Goal: Complete application form: Complete application form

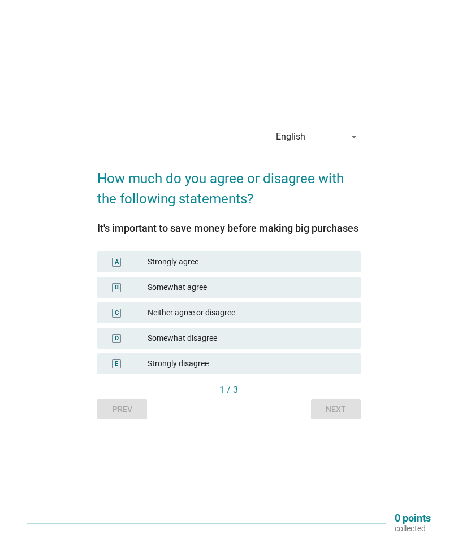
click at [309, 268] on div "Strongly agree" at bounding box center [249, 262] width 204 height 12
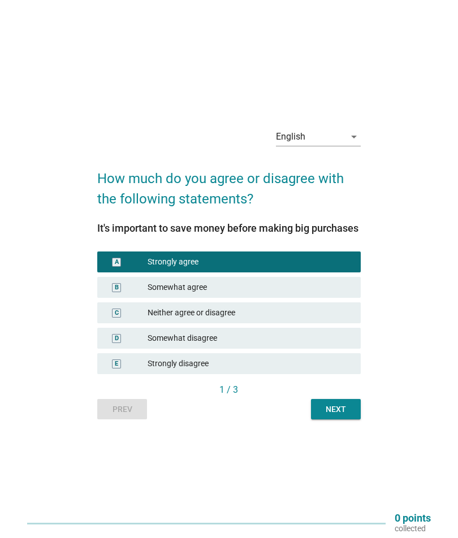
click at [342, 419] on button "Next" at bounding box center [336, 409] width 50 height 20
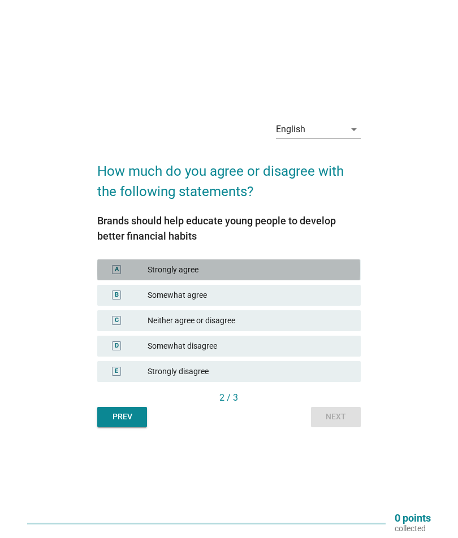
click at [332, 276] on div "Strongly agree" at bounding box center [249, 270] width 204 height 12
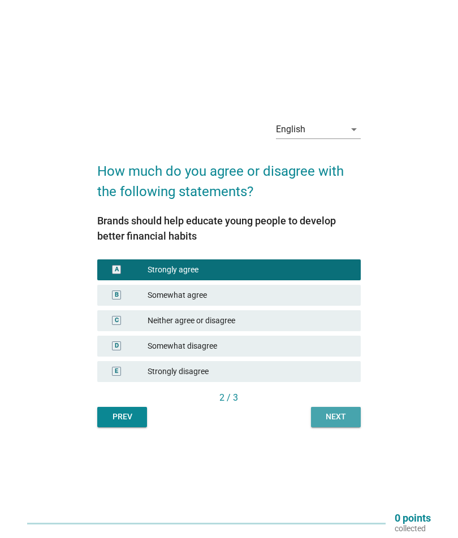
click at [341, 423] on div "Next" at bounding box center [336, 417] width 32 height 12
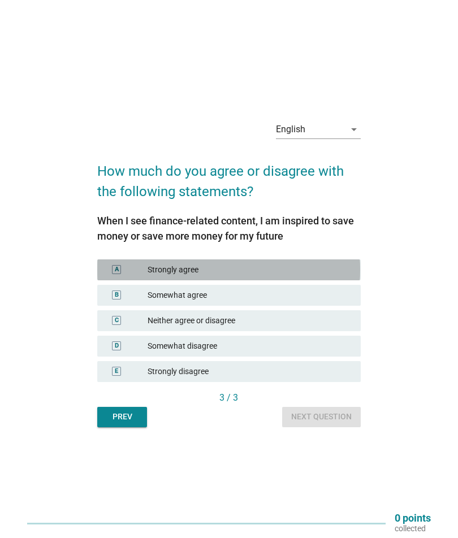
click at [341, 276] on div "Strongly agree" at bounding box center [249, 270] width 204 height 12
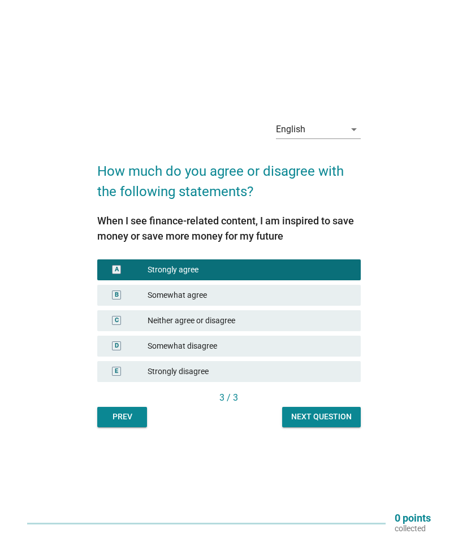
click at [334, 423] on div "Next question" at bounding box center [321, 417] width 60 height 12
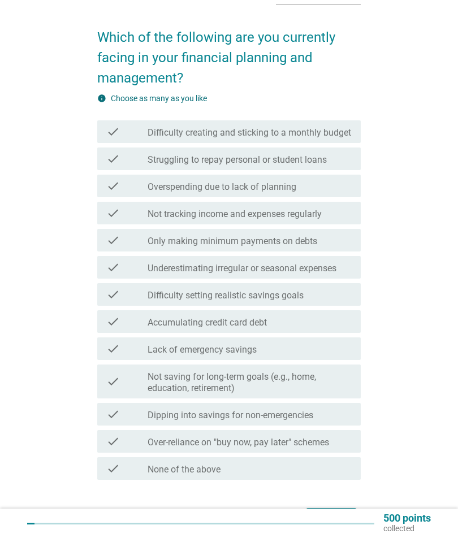
scroll to position [82, 0]
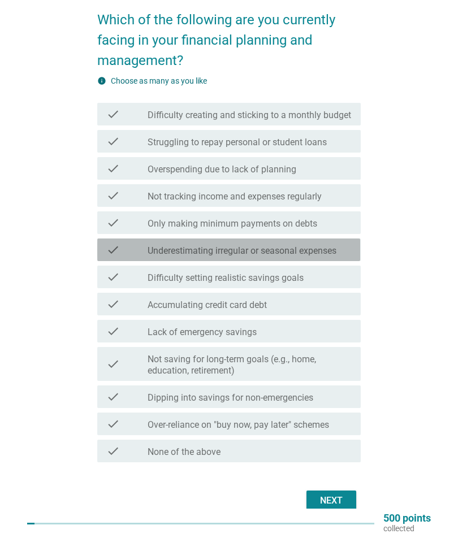
click at [345, 249] on div "check_box_outline_blank Underestimating irregular or seasonal expenses" at bounding box center [249, 250] width 204 height 14
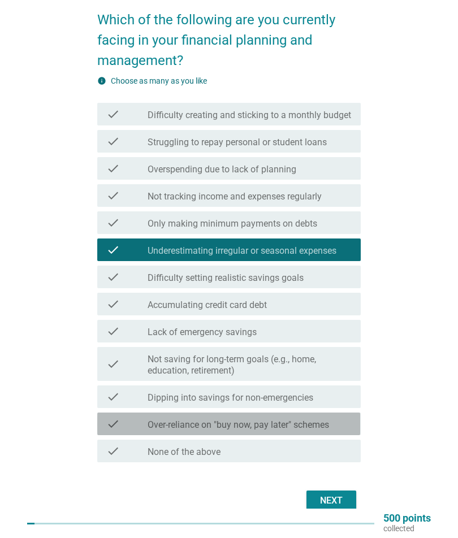
click at [344, 419] on div "check_box_outline_blank Over-reliance on "buy now, pay later" schemes" at bounding box center [249, 424] width 204 height 14
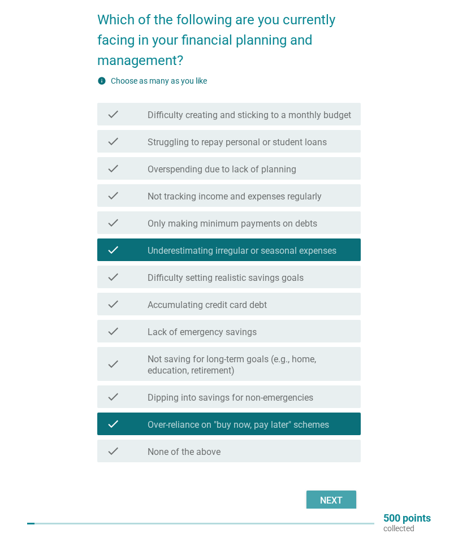
click at [335, 498] on div "Next" at bounding box center [331, 501] width 32 height 14
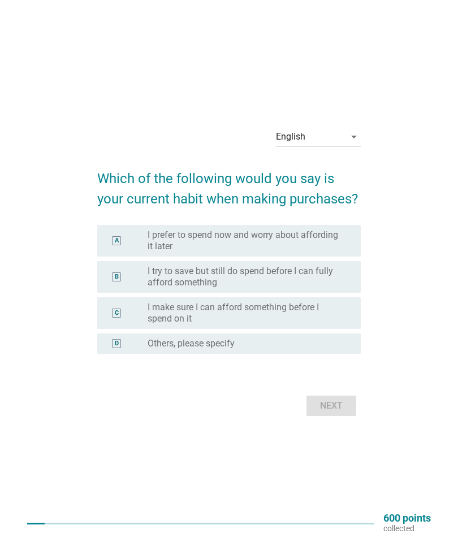
click at [342, 324] on label "I make sure I can afford something before I spend on it" at bounding box center [244, 313] width 195 height 23
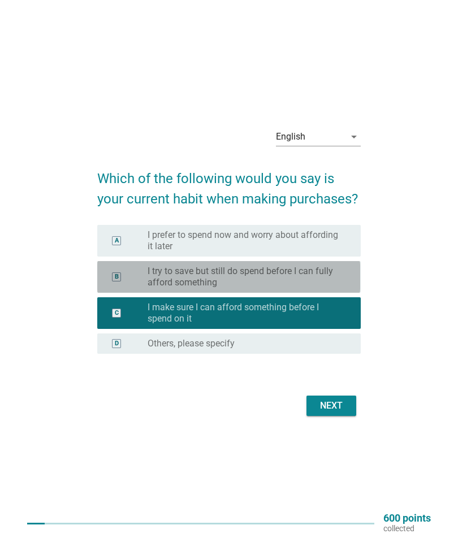
click at [324, 288] on label "I try to save but still do spend before I can fully afford something" at bounding box center [244, 276] width 195 height 23
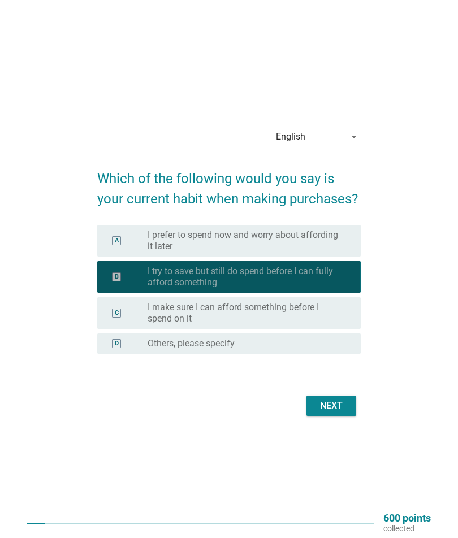
click at [348, 416] on button "Next" at bounding box center [331, 405] width 50 height 20
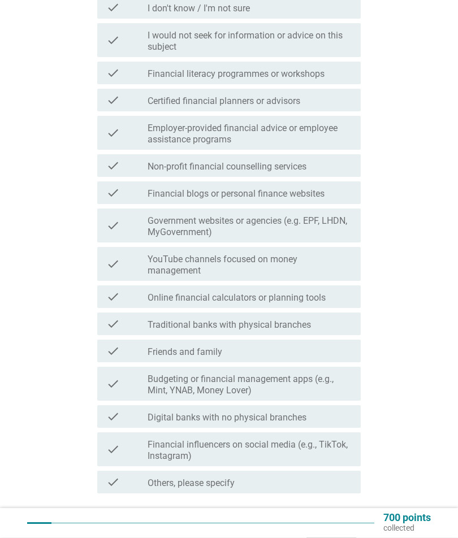
scroll to position [202, 0]
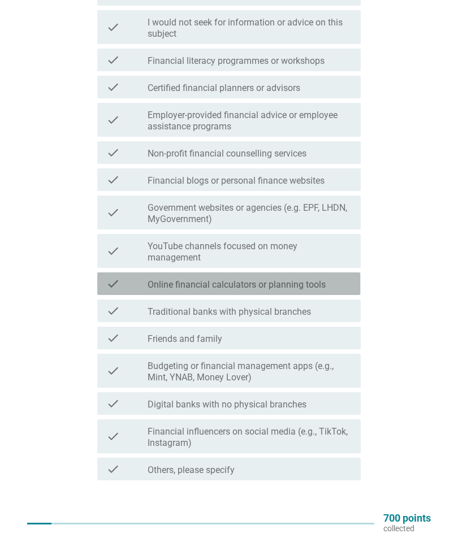
click at [346, 285] on div "check_box_outline_blank Online financial calculators or planning tools" at bounding box center [249, 284] width 204 height 14
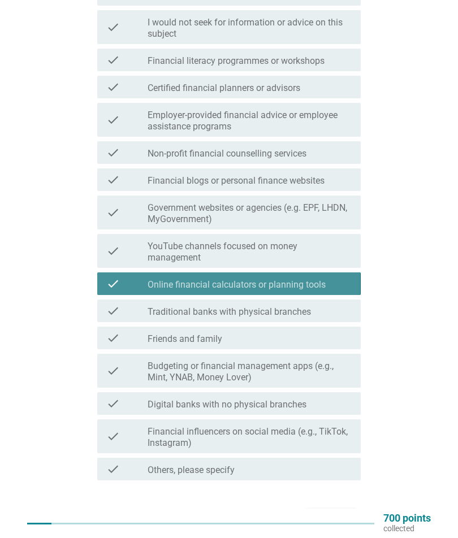
click at [341, 310] on div "check_box_outline_blank Traditional banks with physical branches" at bounding box center [249, 311] width 204 height 14
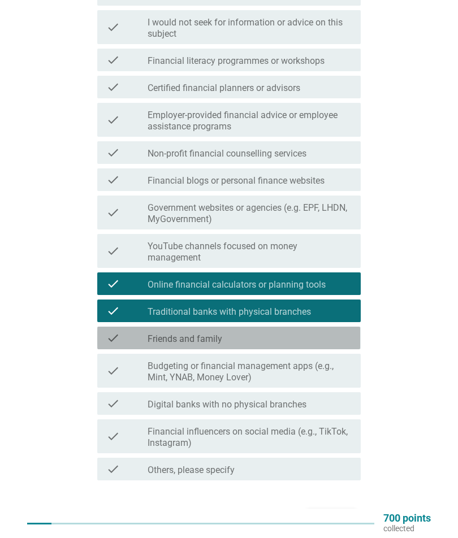
click at [344, 331] on div "check_box_outline_blank Friends and family" at bounding box center [249, 338] width 204 height 14
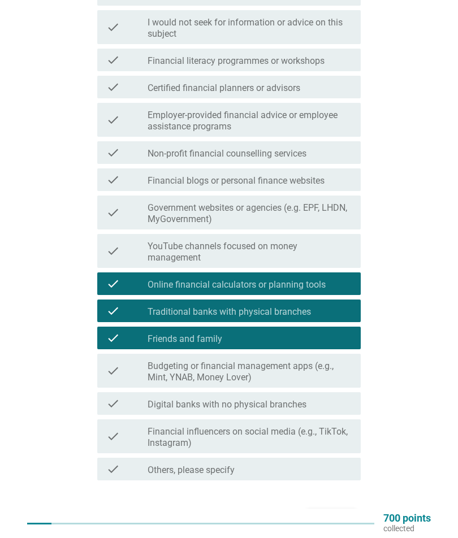
click at [345, 509] on button "Next" at bounding box center [331, 518] width 50 height 20
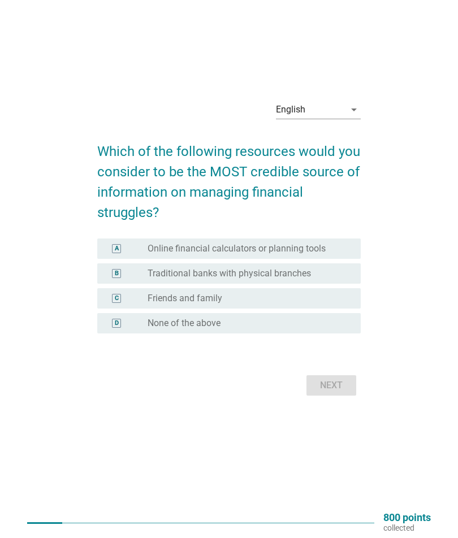
scroll to position [24, 0]
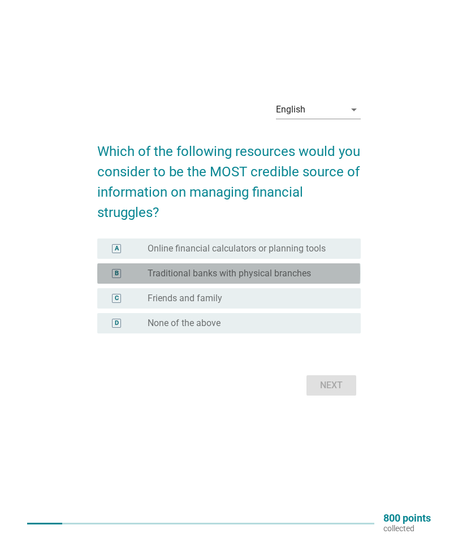
click at [307, 279] on label "Traditional banks with physical branches" at bounding box center [228, 273] width 163 height 11
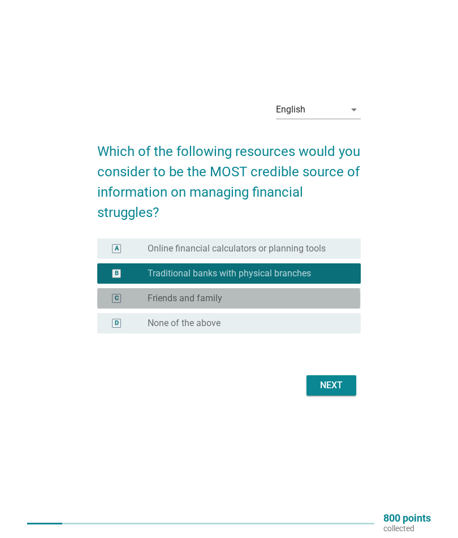
click at [325, 304] on div "radio_button_unchecked Friends and family" at bounding box center [244, 298] width 195 height 11
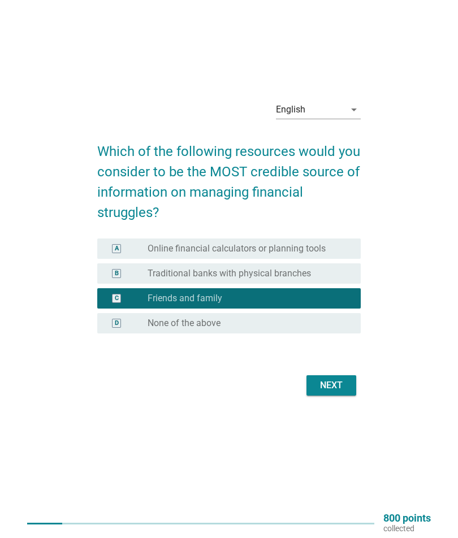
click at [328, 279] on div "radio_button_unchecked Traditional banks with physical branches" at bounding box center [244, 273] width 195 height 11
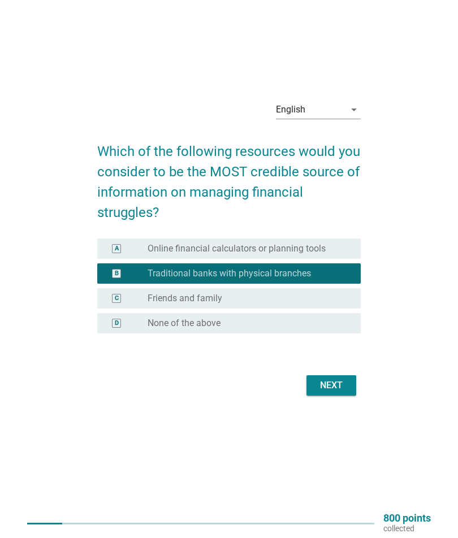
click at [342, 392] on div "Next" at bounding box center [331, 385] width 32 height 14
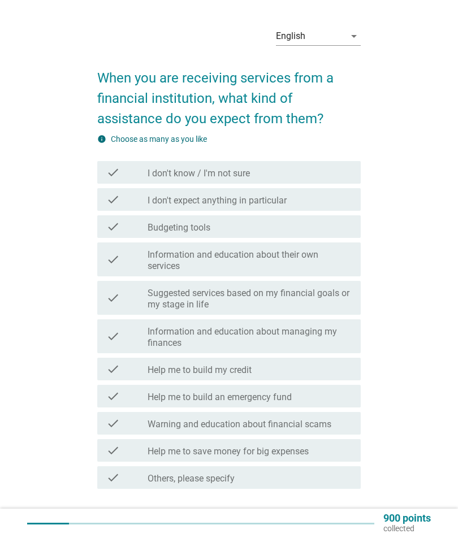
scroll to position [17, 0]
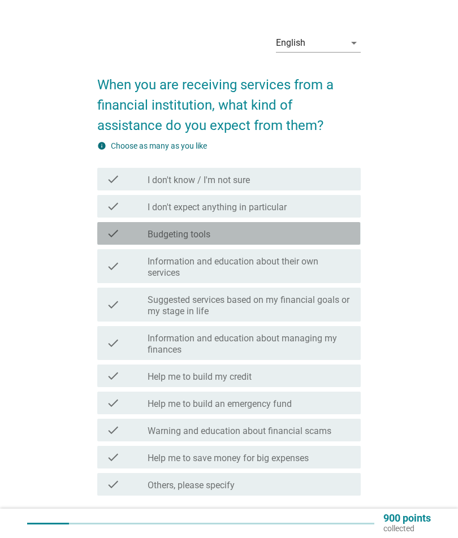
click at [330, 235] on div "check_box_outline_blank Budgeting tools" at bounding box center [249, 234] width 204 height 14
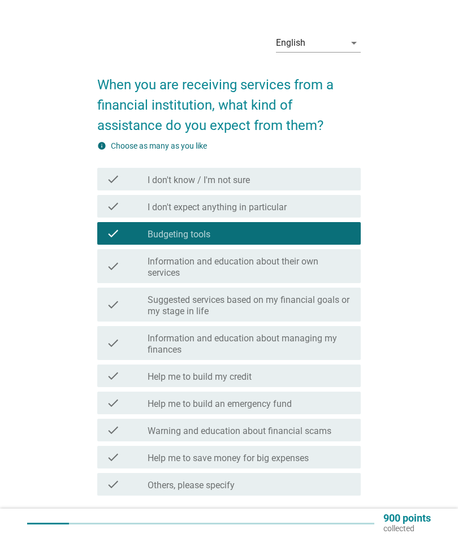
click at [334, 258] on label "Information and education about their own services" at bounding box center [249, 267] width 204 height 23
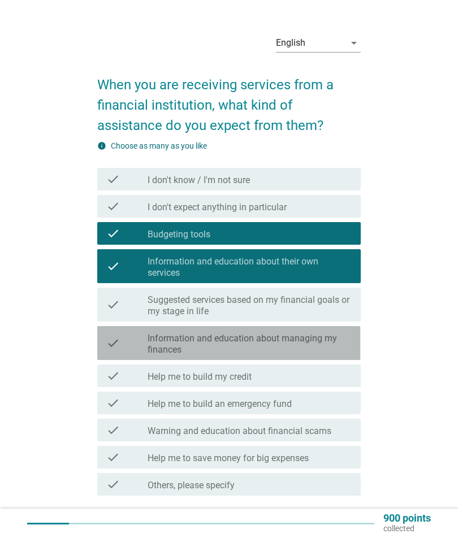
click at [339, 345] on label "Information and education about managing my finances" at bounding box center [249, 344] width 204 height 23
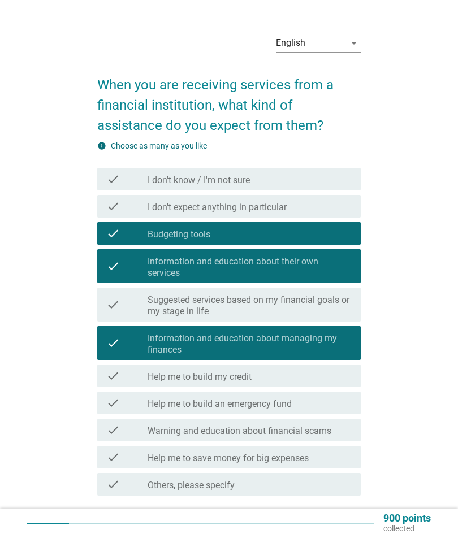
click at [338, 532] on div "Next" at bounding box center [331, 534] width 32 height 14
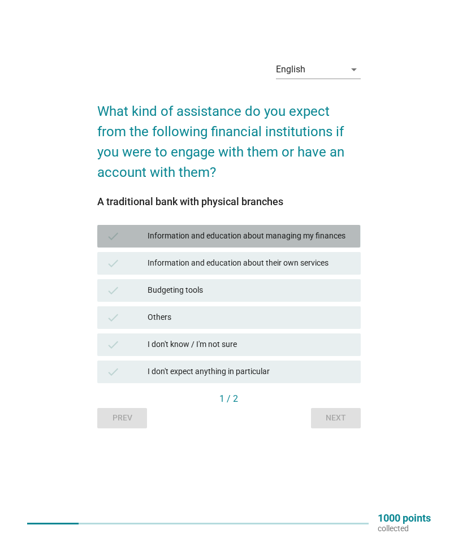
click at [346, 229] on div "Information and education about managing my finances" at bounding box center [249, 236] width 204 height 14
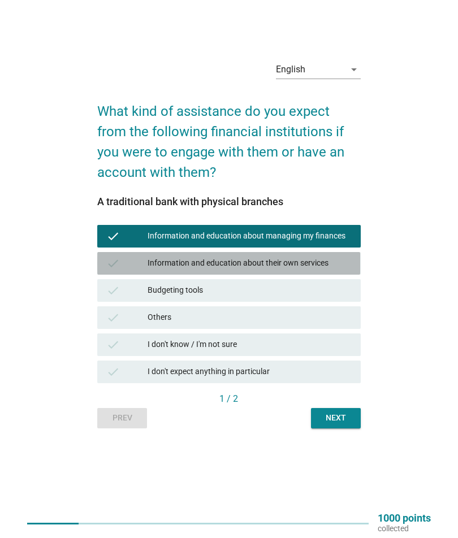
click at [338, 256] on div "Information and education about their own services" at bounding box center [249, 263] width 204 height 14
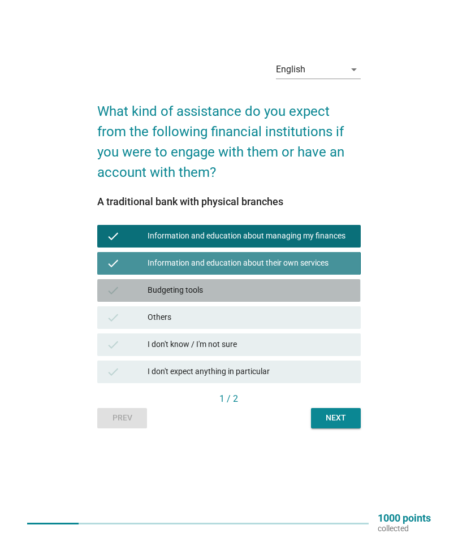
click at [336, 284] on div "Budgeting tools" at bounding box center [249, 291] width 204 height 14
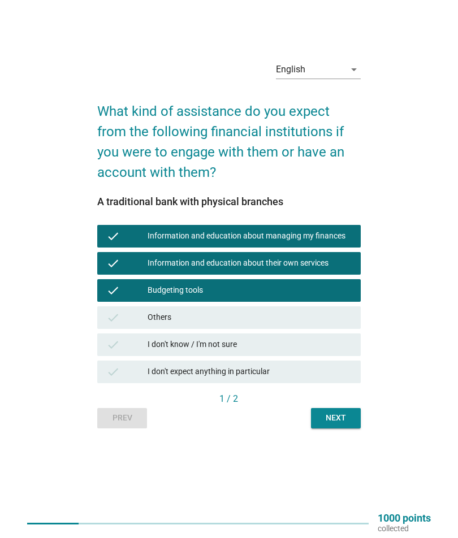
click at [343, 412] on div "Next" at bounding box center [336, 418] width 32 height 12
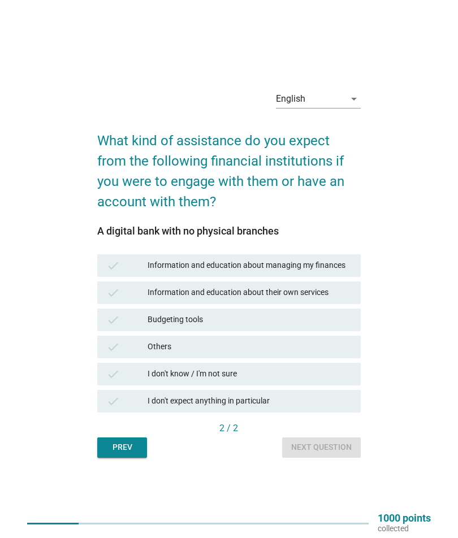
click at [355, 277] on div "check Information and education about managing my finances" at bounding box center [228, 265] width 263 height 23
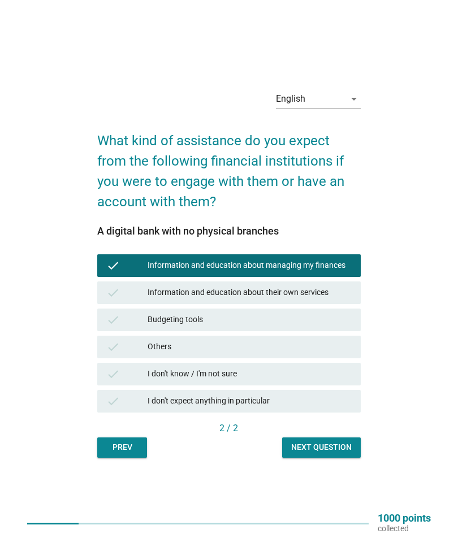
click at [351, 299] on div "Information and education about their own services" at bounding box center [249, 293] width 204 height 14
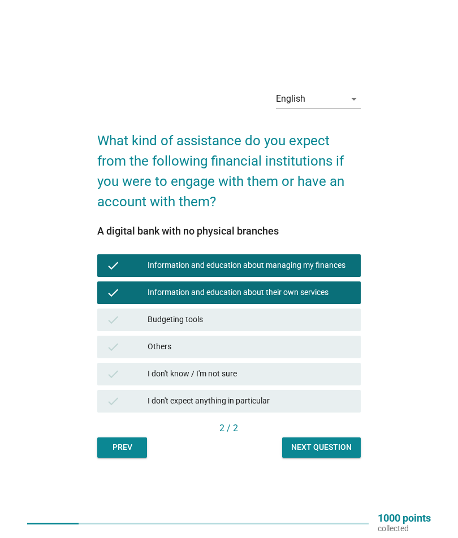
click at [350, 331] on div "check Budgeting tools" at bounding box center [228, 319] width 263 height 23
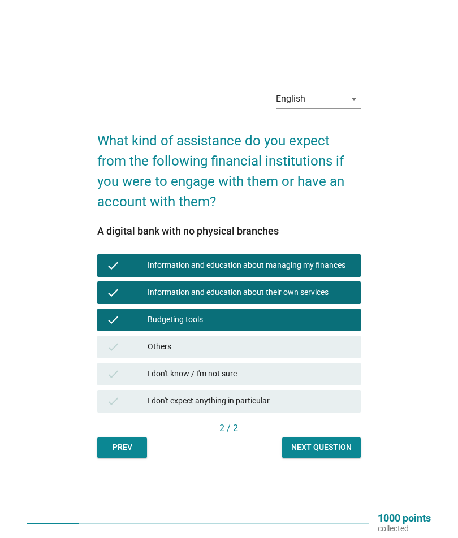
click at [347, 458] on button "Next question" at bounding box center [321, 447] width 79 height 20
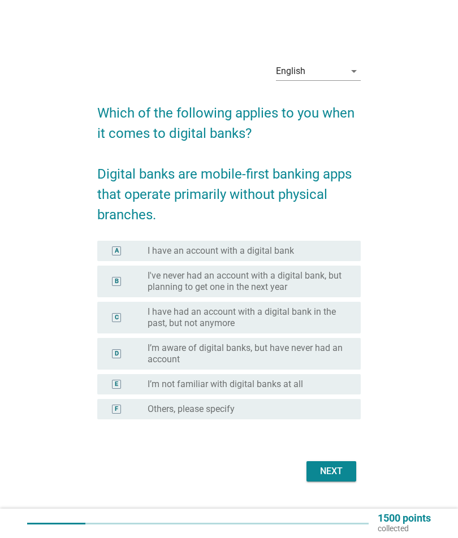
click at [341, 390] on div "radio_button_unchecked I’m not familiar with digital banks at all" at bounding box center [244, 383] width 195 height 11
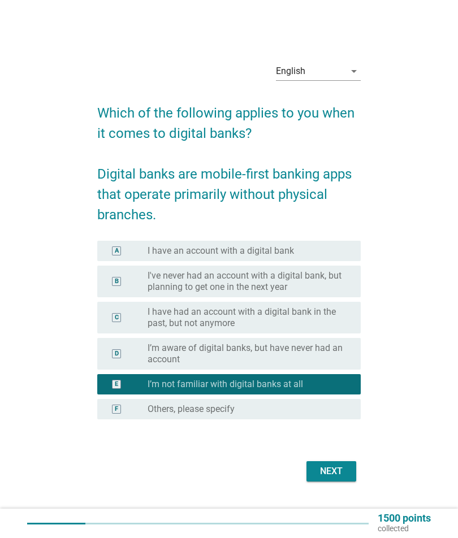
click at [332, 478] on div "Next" at bounding box center [331, 471] width 32 height 14
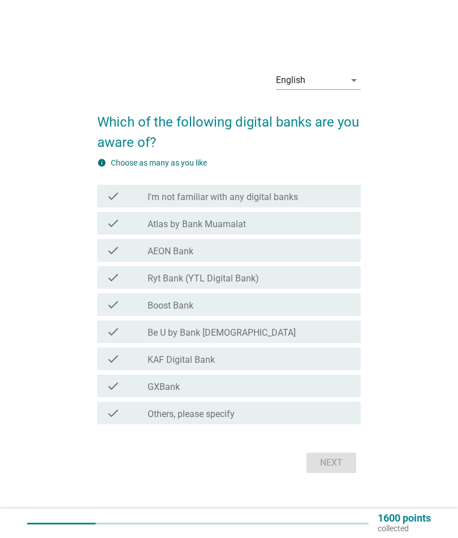
click at [353, 262] on div "check check_box_outline_blank AEON Bank" at bounding box center [228, 250] width 263 height 23
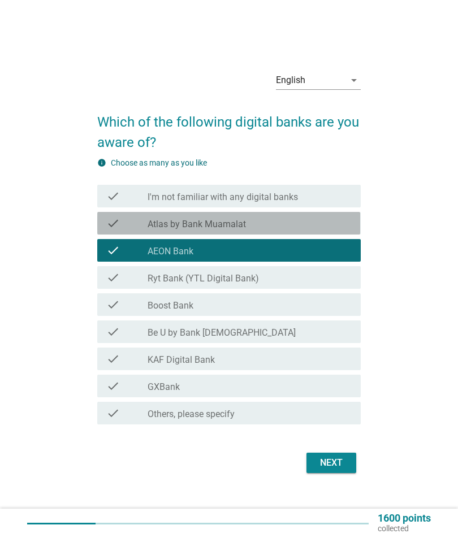
click at [332, 311] on div "check_box_outline_blank Boost Bank" at bounding box center [249, 305] width 204 height 14
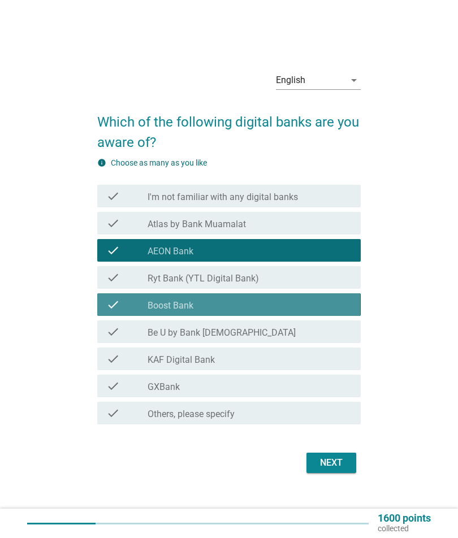
click at [326, 397] on div "check check_box_outline_blank GXBank" at bounding box center [228, 386] width 263 height 23
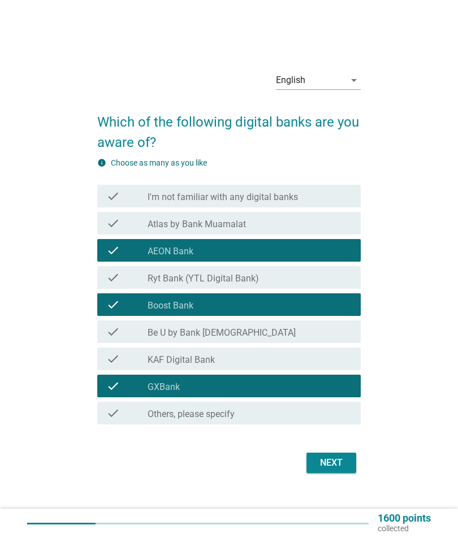
click at [345, 473] on button "Next" at bounding box center [331, 462] width 50 height 20
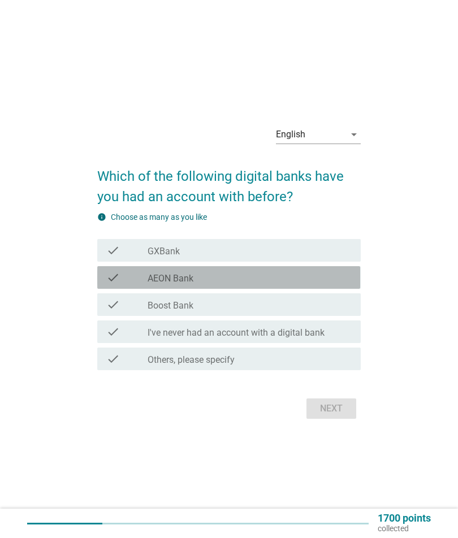
click at [336, 338] on div "check_box_outline_blank I've never had an account with a digital bank" at bounding box center [249, 332] width 204 height 14
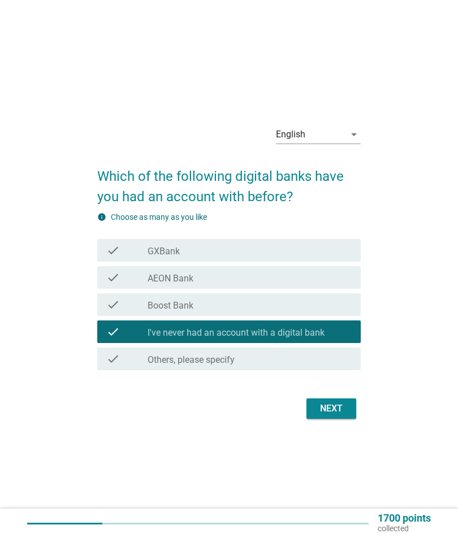
click at [334, 415] on div "Next" at bounding box center [331, 409] width 32 height 14
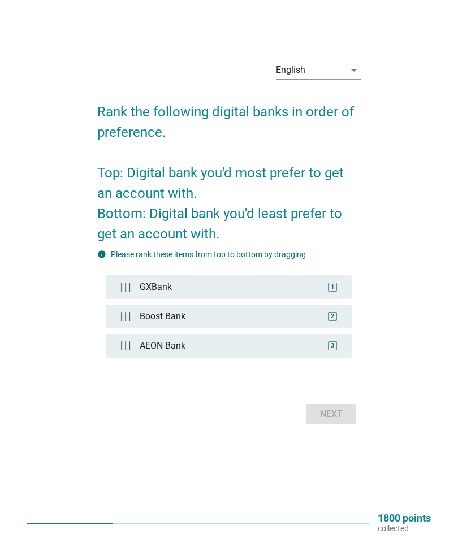
scroll to position [39, 0]
click at [337, 421] on div "Next" at bounding box center [331, 414] width 32 height 14
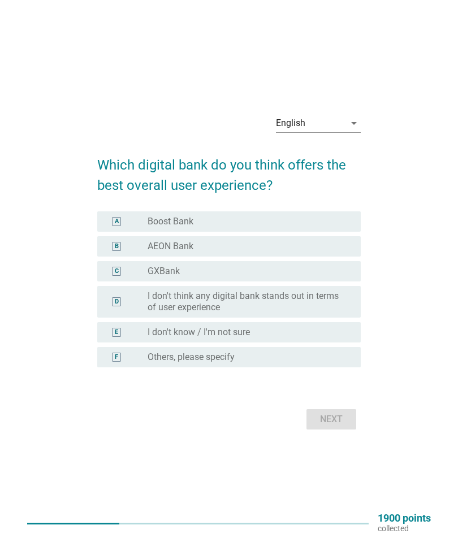
click at [341, 313] on label "I don't think any digital bank stands out in terms of user experience" at bounding box center [244, 301] width 195 height 23
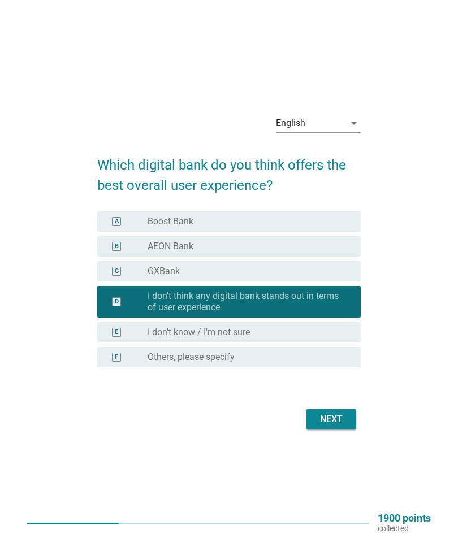
click at [324, 338] on div "radio_button_unchecked I don't know / I'm not sure" at bounding box center [244, 331] width 195 height 11
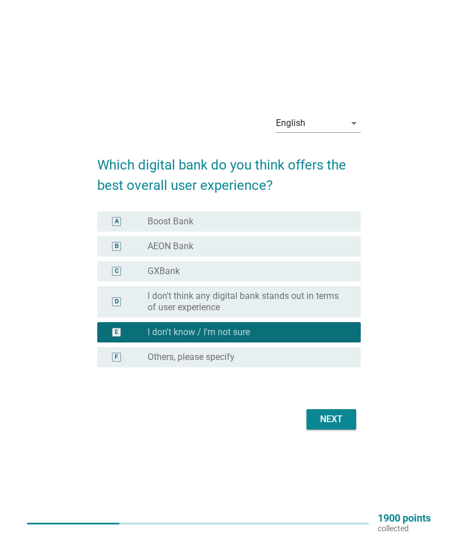
click at [337, 426] on div "Next" at bounding box center [331, 419] width 32 height 14
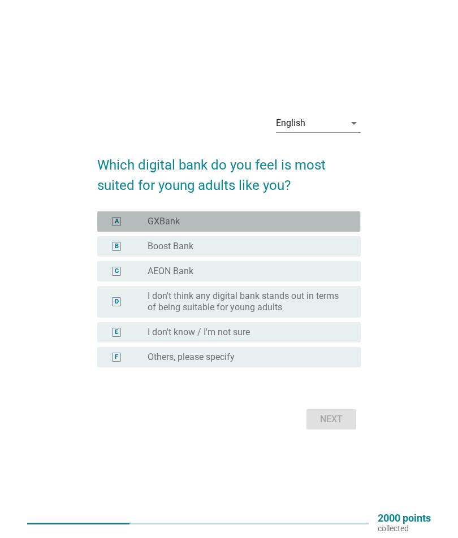
click at [323, 277] on div "radio_button_unchecked AEON Bank" at bounding box center [244, 270] width 195 height 11
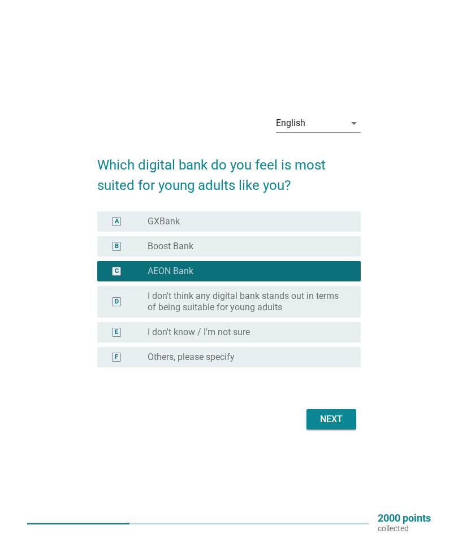
click at [336, 426] on div "Next" at bounding box center [331, 419] width 32 height 14
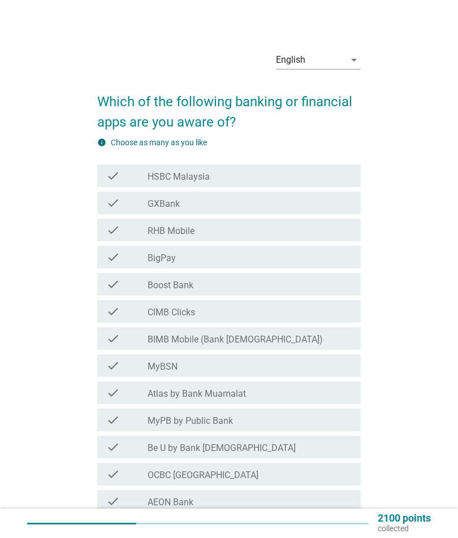
click at [347, 177] on div "check_box_outline_blank HSBC Malaysia" at bounding box center [249, 176] width 204 height 14
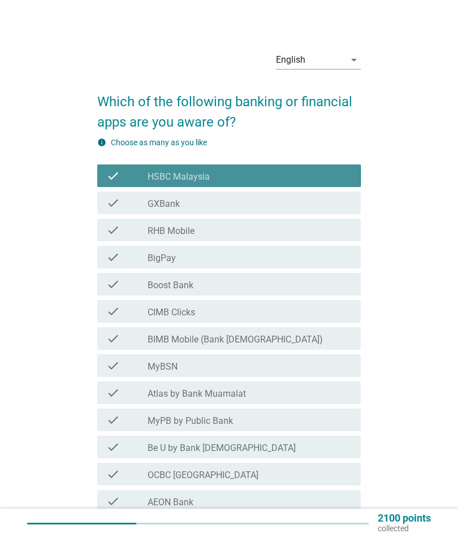
click at [337, 223] on div "check check_box_outline_blank RHB Mobile" at bounding box center [228, 230] width 263 height 23
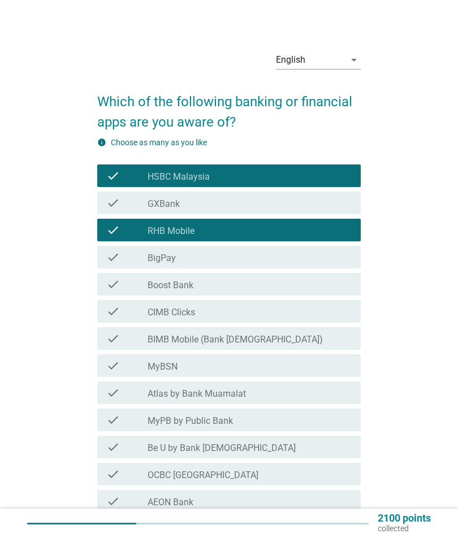
click at [331, 284] on div "check_box_outline_blank Boost Bank" at bounding box center [249, 284] width 204 height 14
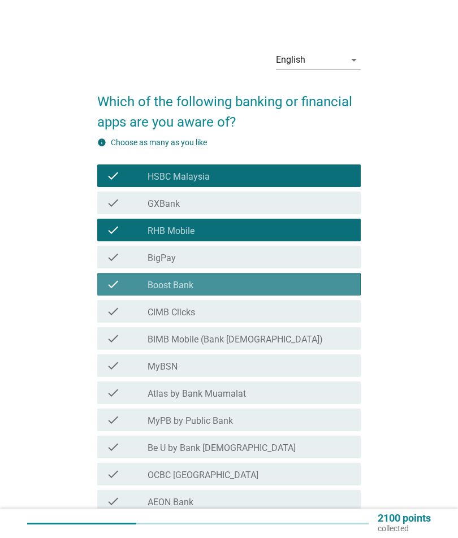
click at [332, 317] on div "check_box_outline_blank CIMB Clicks" at bounding box center [249, 311] width 204 height 14
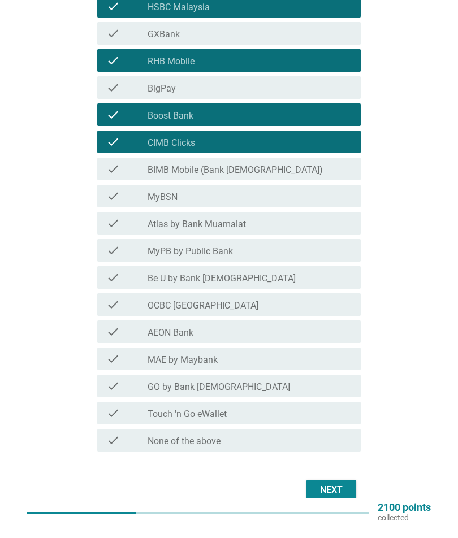
scroll to position [159, 0]
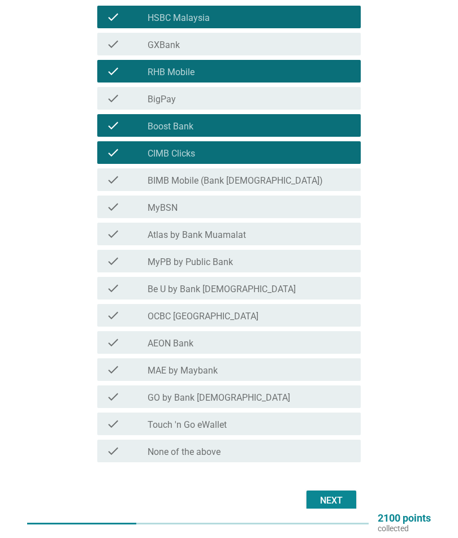
click at [339, 264] on div "check_box_outline_blank MyPB by Public Bank" at bounding box center [249, 261] width 204 height 14
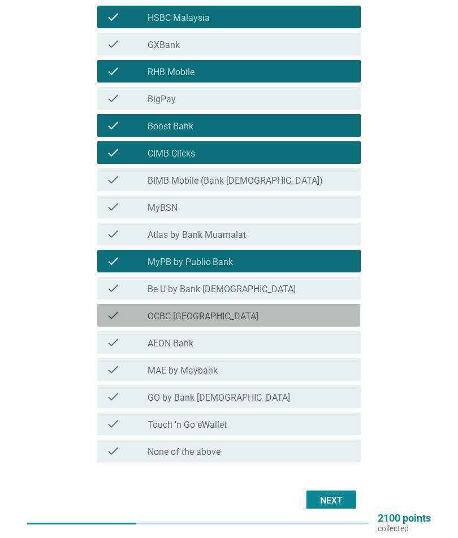
click at [332, 318] on div "check_box_outline_blank OCBC [GEOGRAPHIC_DATA]" at bounding box center [249, 315] width 204 height 14
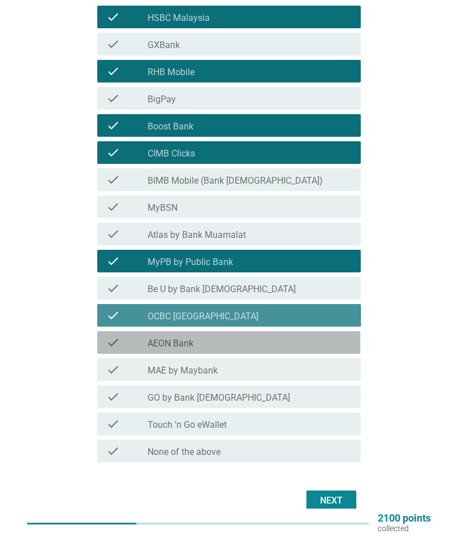
click at [329, 342] on div "check_box_outline_blank AEON Bank" at bounding box center [249, 343] width 204 height 14
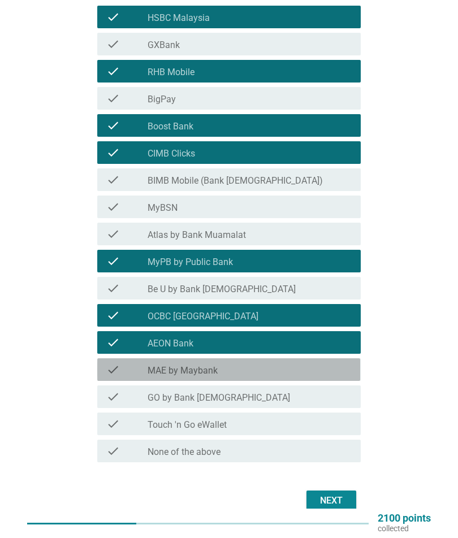
click at [332, 373] on div "check_box_outline_blank MAE by Maybank" at bounding box center [249, 370] width 204 height 14
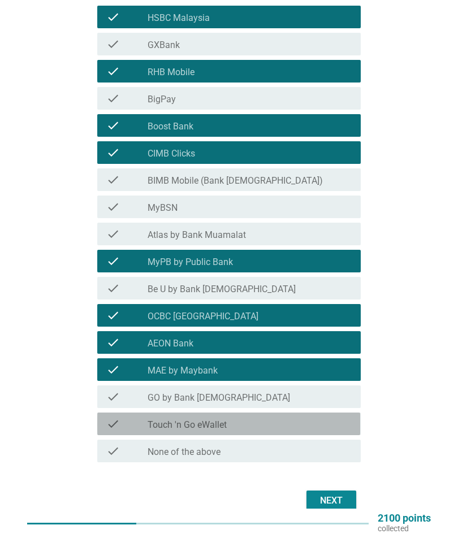
click at [322, 426] on div "check_box_outline_blank Touch 'n Go eWallet" at bounding box center [249, 424] width 204 height 14
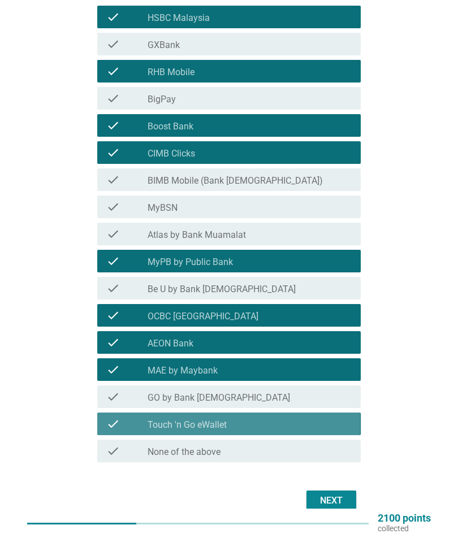
click at [340, 500] on div "Next" at bounding box center [331, 501] width 32 height 14
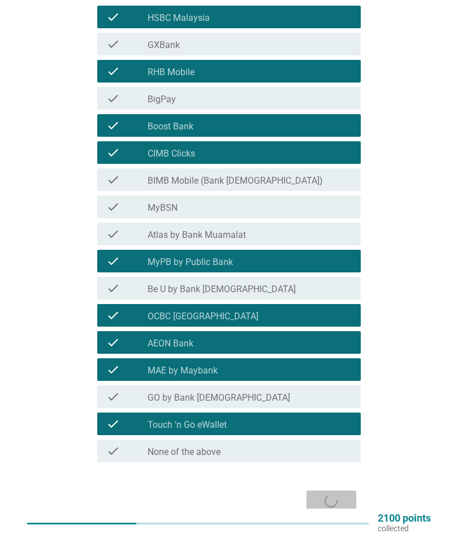
scroll to position [0, 0]
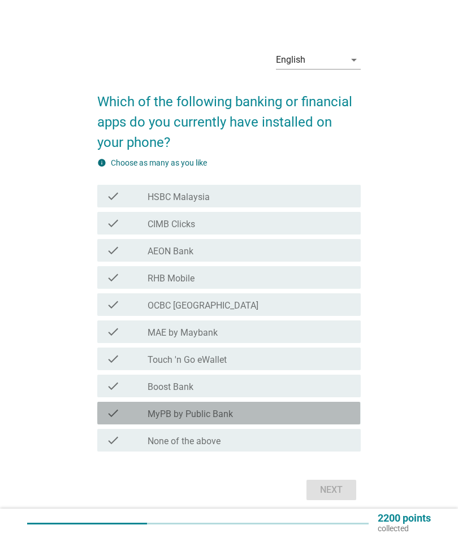
click at [265, 420] on div "check_box_outline_blank MyPB by Public Bank" at bounding box center [249, 413] width 204 height 14
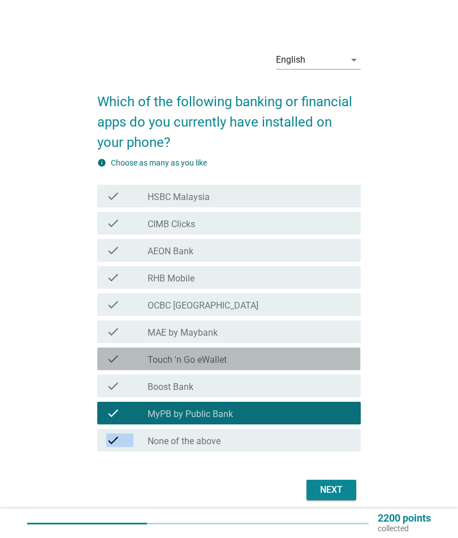
click at [264, 365] on div "check_box_outline_blank Touch 'n Go eWallet" at bounding box center [249, 359] width 204 height 14
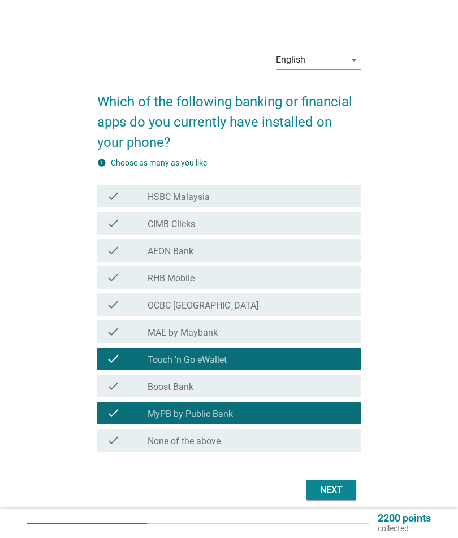
click at [255, 393] on div "check_box_outline_blank Boost Bank" at bounding box center [249, 386] width 204 height 14
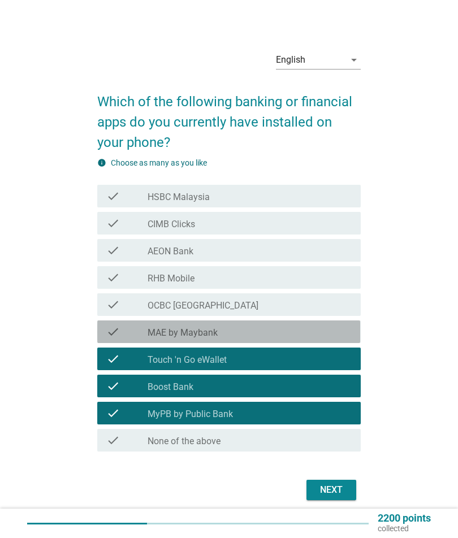
click at [273, 343] on div "check check_box_outline_blank MAE by Maybank" at bounding box center [228, 331] width 263 height 23
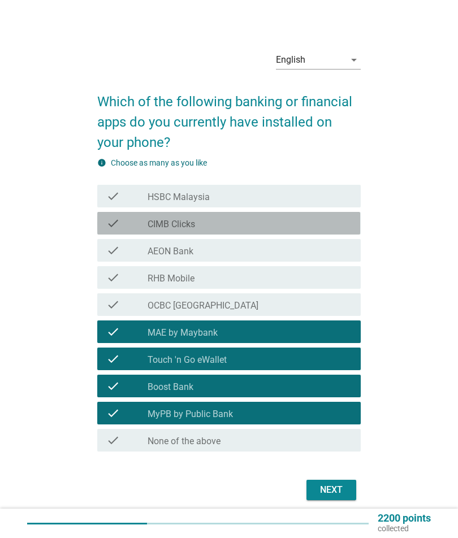
click at [301, 230] on div "check_box_outline_blank CIMB Clicks" at bounding box center [249, 223] width 204 height 14
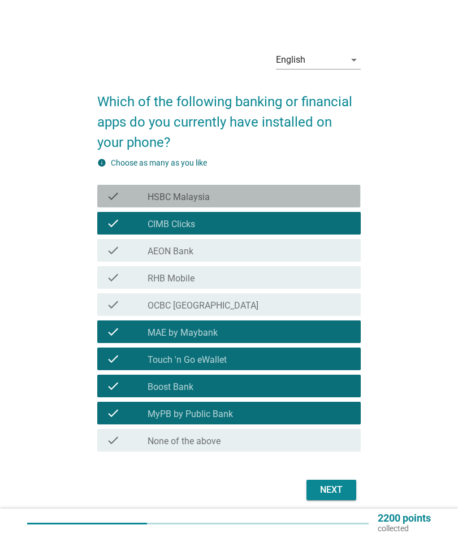
click at [304, 203] on div "check_box_outline_blank HSBC Malaysia" at bounding box center [249, 196] width 204 height 14
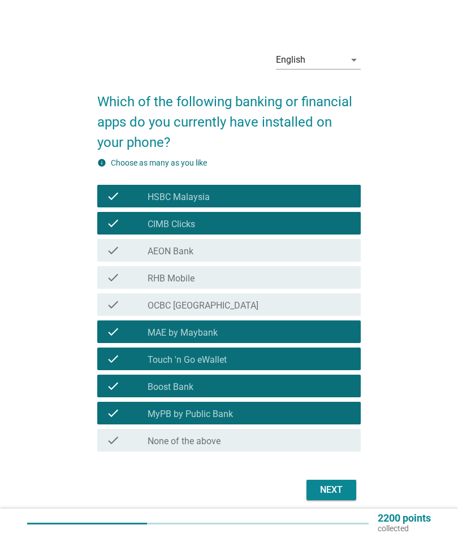
click at [300, 257] on div "check_box_outline_blank AEON Bank" at bounding box center [249, 250] width 204 height 14
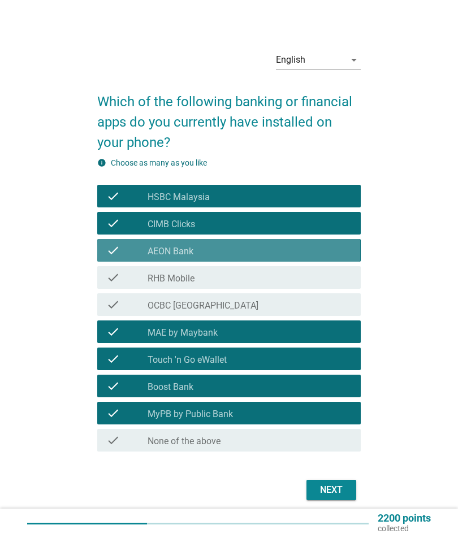
click at [301, 257] on div "check_box_outline_blank AEON Bank" at bounding box center [249, 250] width 204 height 14
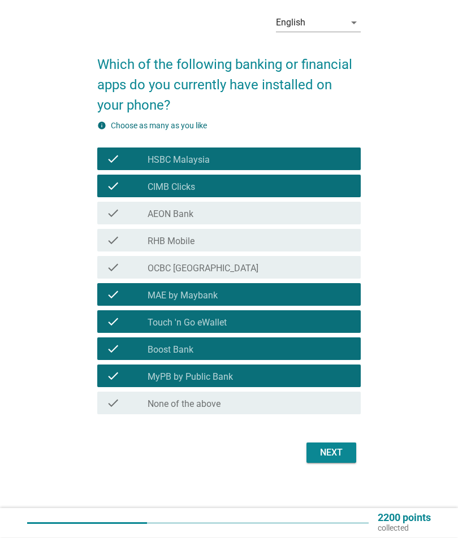
scroll to position [77, 0]
click at [341, 446] on div "Next" at bounding box center [331, 453] width 32 height 14
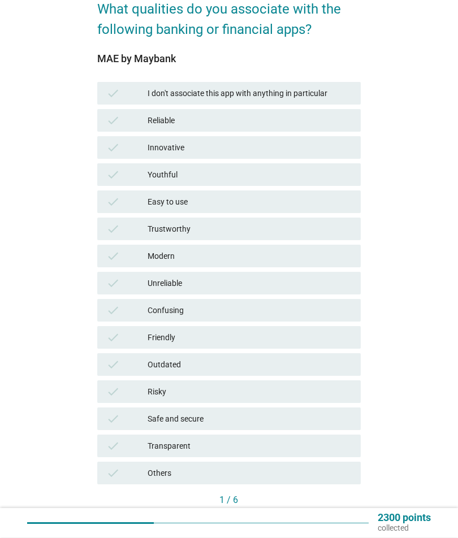
scroll to position [93, 0]
click at [330, 201] on div "Easy to use" at bounding box center [249, 202] width 204 height 14
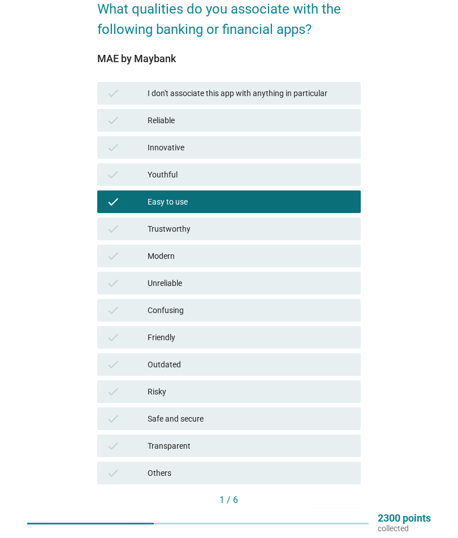
click at [332, 513] on div "Next" at bounding box center [336, 519] width 32 height 12
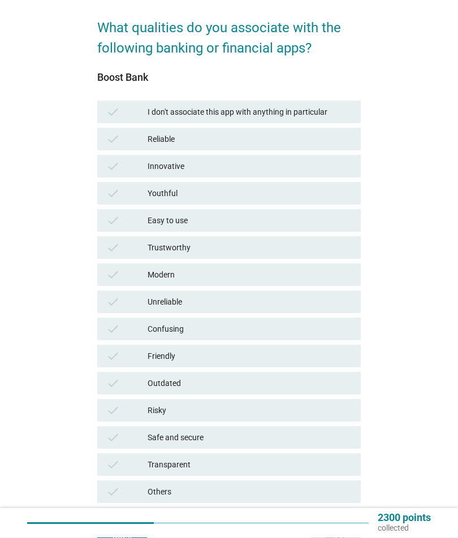
scroll to position [75, 0]
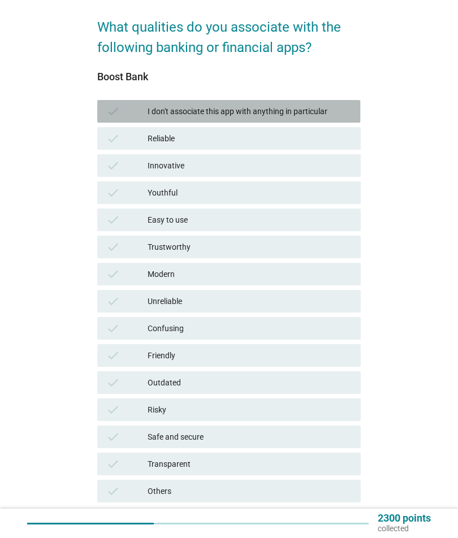
click at [341, 111] on div "I don't associate this app with anything in particular" at bounding box center [249, 111] width 204 height 14
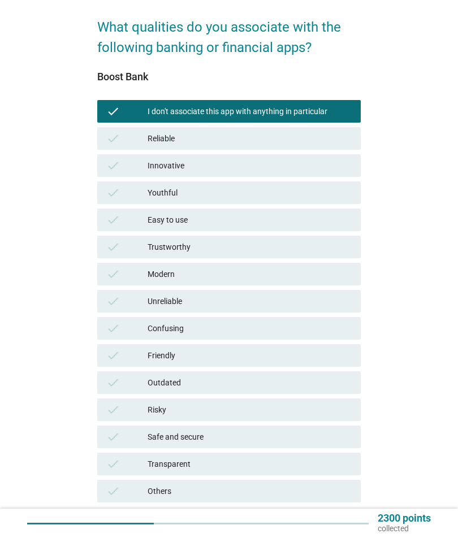
click at [334, 536] on div "Next" at bounding box center [336, 538] width 32 height 12
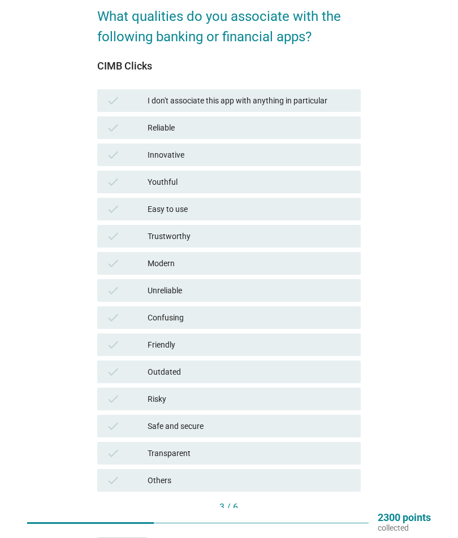
scroll to position [85, 0]
click at [324, 201] on div "check Easy to use" at bounding box center [228, 209] width 263 height 23
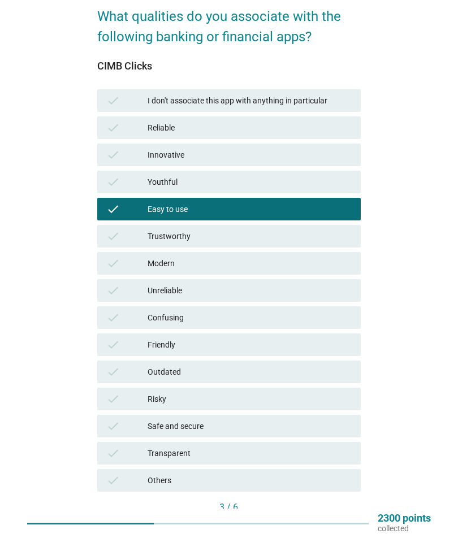
click at [330, 533] on button "Next" at bounding box center [336, 526] width 50 height 20
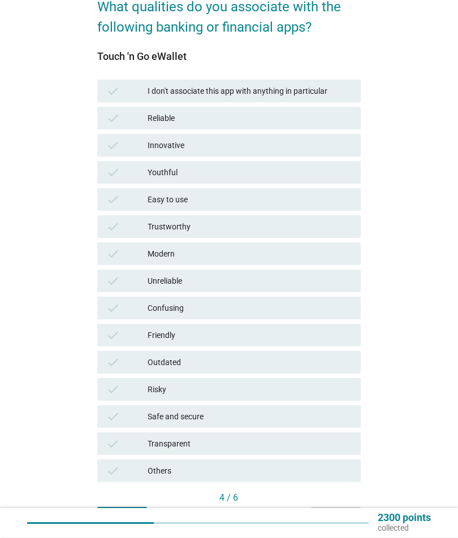
scroll to position [95, 0]
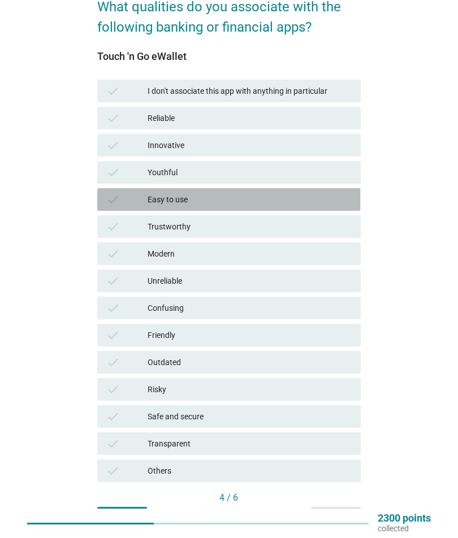
click at [316, 200] on div "Easy to use" at bounding box center [249, 200] width 204 height 14
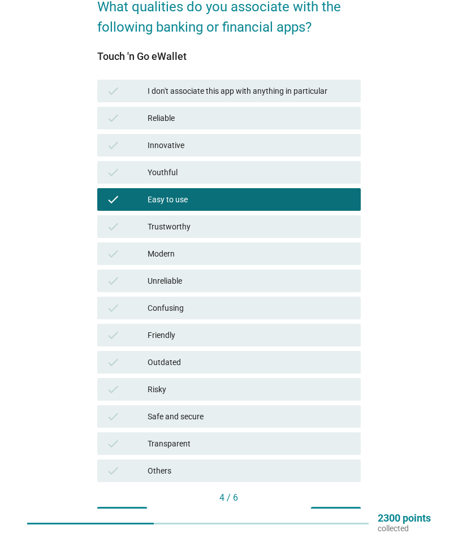
click at [339, 515] on div "Next" at bounding box center [336, 517] width 32 height 12
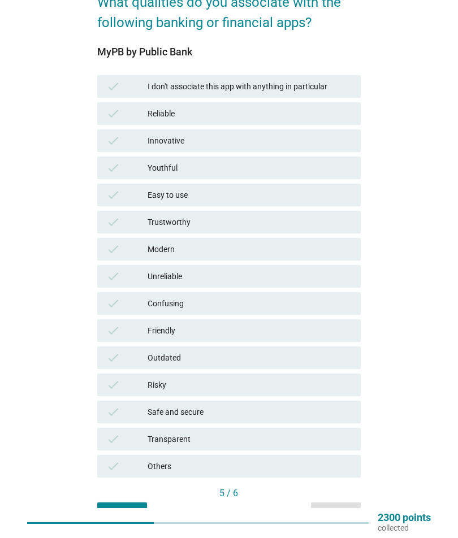
scroll to position [99, 0]
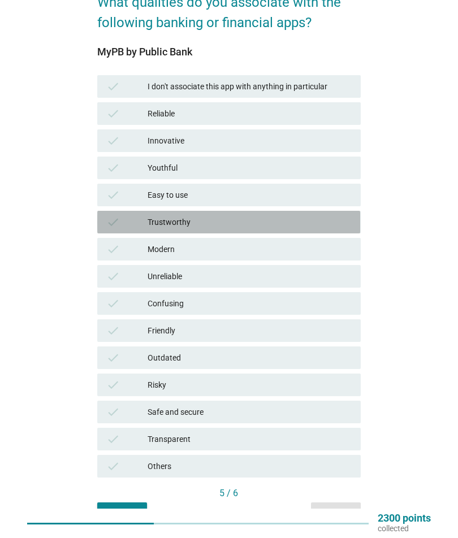
click at [329, 216] on div "Trustworthy" at bounding box center [249, 222] width 204 height 14
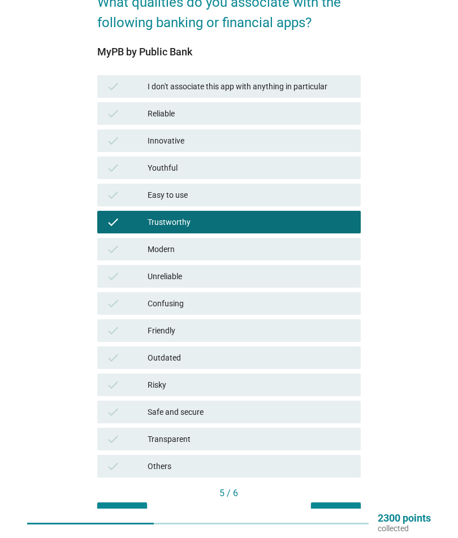
click at [339, 516] on div "Next" at bounding box center [336, 513] width 32 height 12
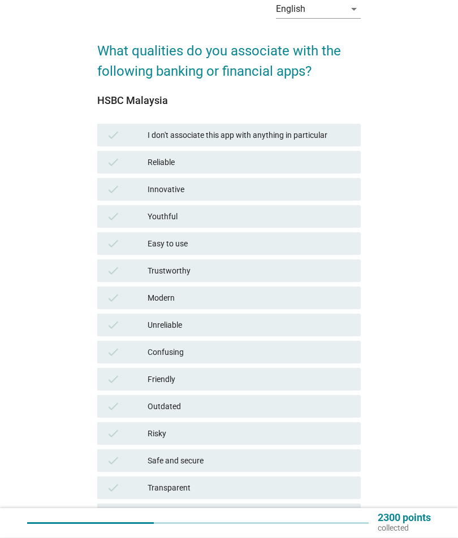
scroll to position [51, 0]
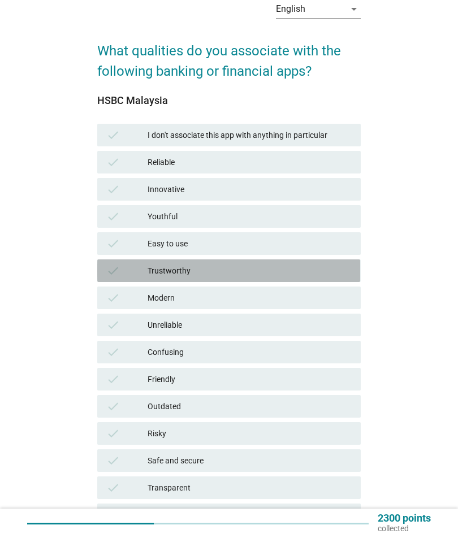
click at [299, 269] on div "Trustworthy" at bounding box center [249, 271] width 204 height 14
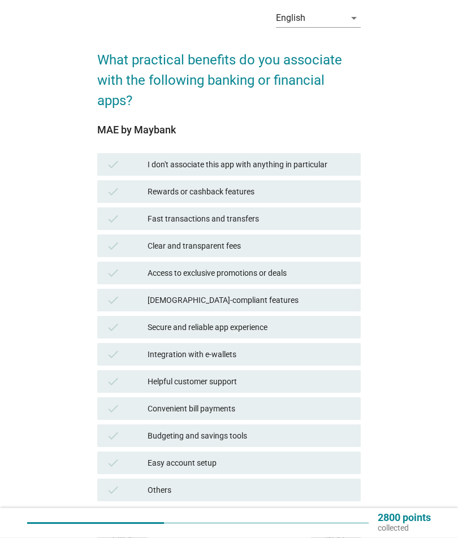
scroll to position [42, 0]
click at [332, 219] on div "Fast transactions and transfers" at bounding box center [249, 219] width 204 height 14
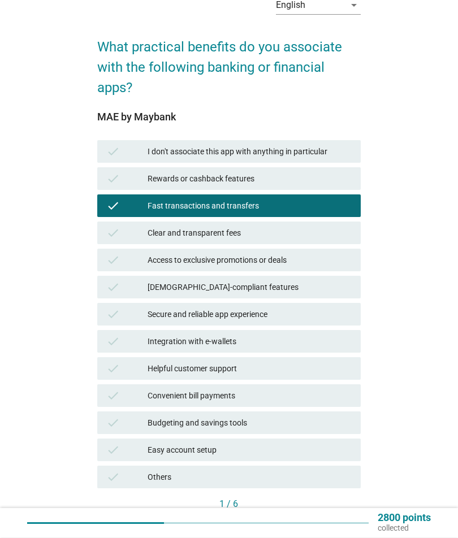
scroll to position [55, 0]
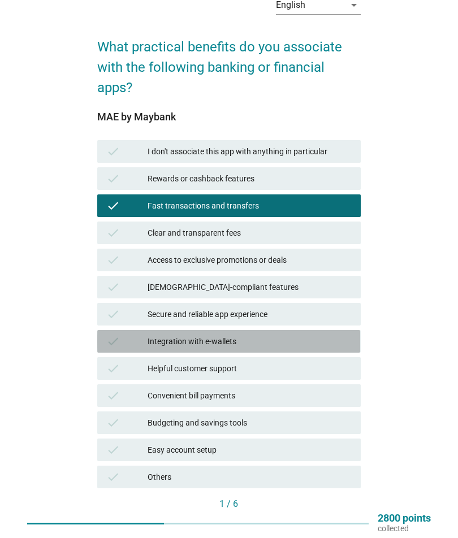
click at [314, 331] on div "check Integration with e-wallets" at bounding box center [228, 341] width 263 height 23
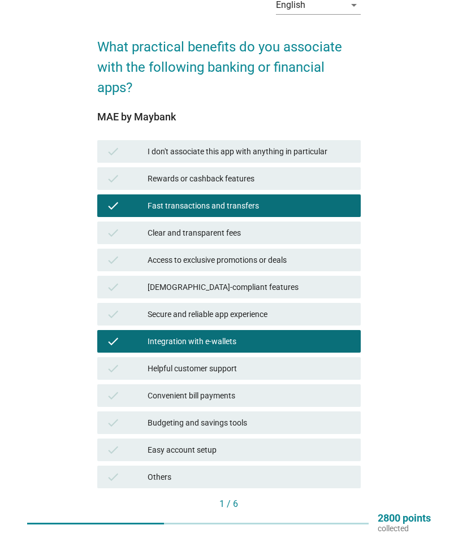
click at [335, 518] on div "Next" at bounding box center [336, 523] width 32 height 12
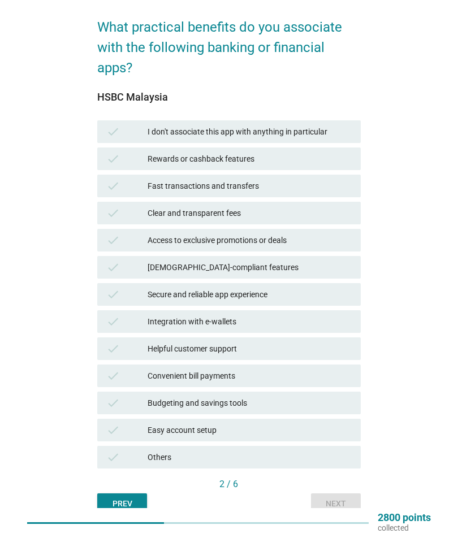
scroll to position [0, 0]
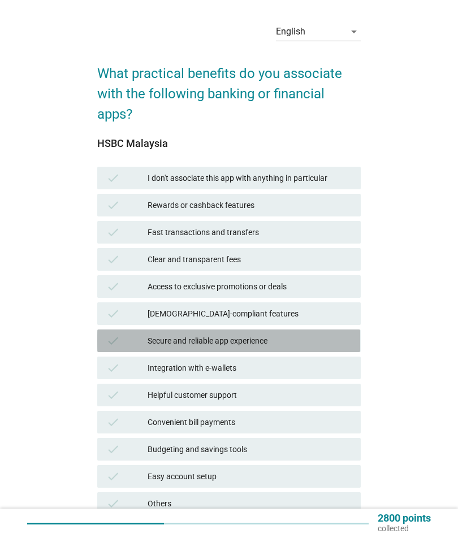
click at [333, 340] on div "Secure and reliable app experience" at bounding box center [249, 341] width 204 height 14
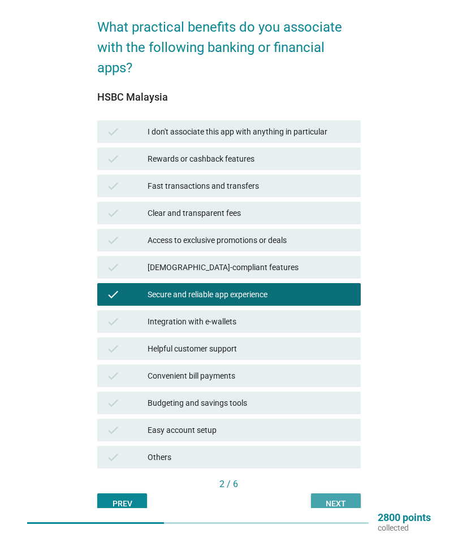
scroll to position [121, 0]
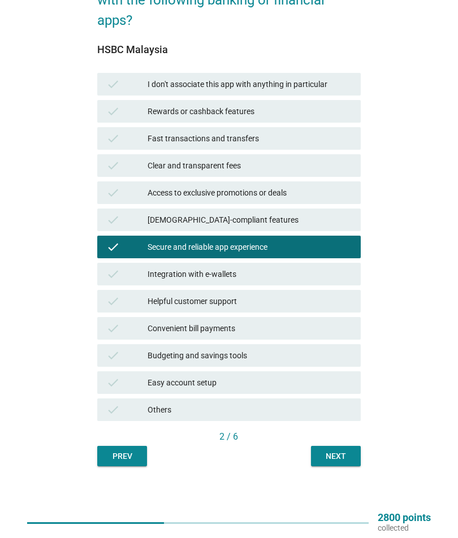
click at [345, 451] on div "Next" at bounding box center [336, 457] width 32 height 12
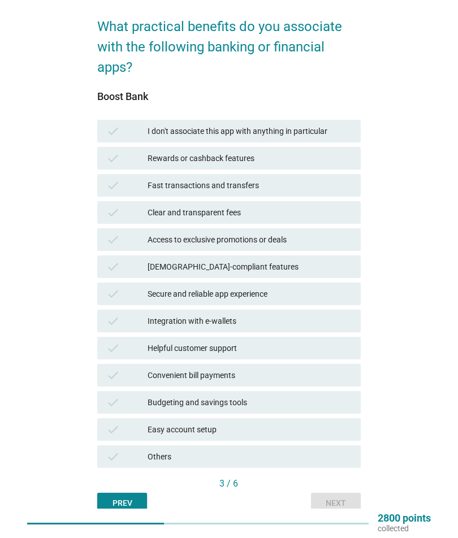
scroll to position [0, 0]
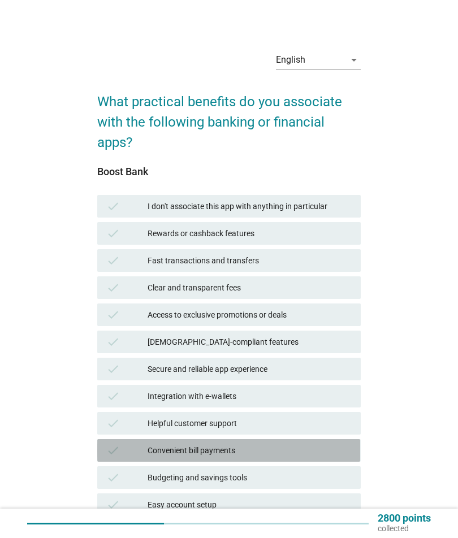
click at [316, 453] on div "Convenient bill payments" at bounding box center [249, 450] width 204 height 14
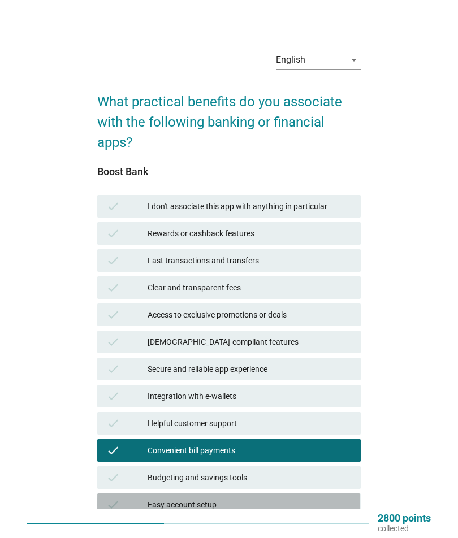
click at [336, 506] on div "Easy account setup" at bounding box center [249, 505] width 204 height 14
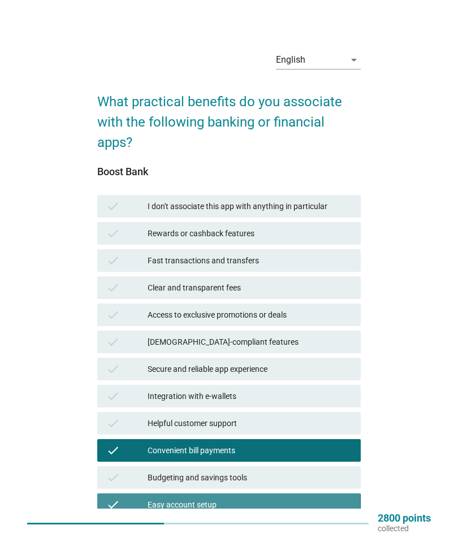
click at [347, 499] on div "Easy account setup" at bounding box center [249, 505] width 204 height 14
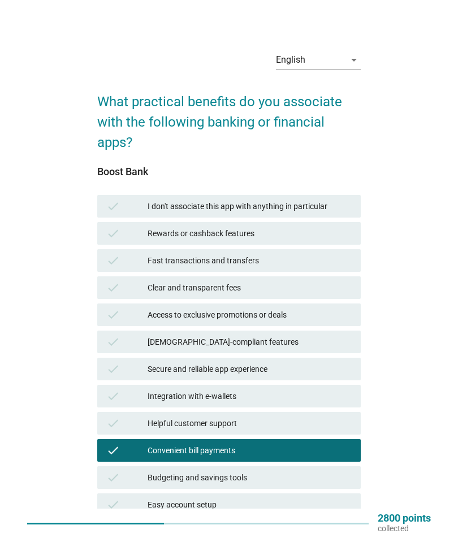
click at [339, 498] on div "Easy account setup" at bounding box center [249, 505] width 204 height 14
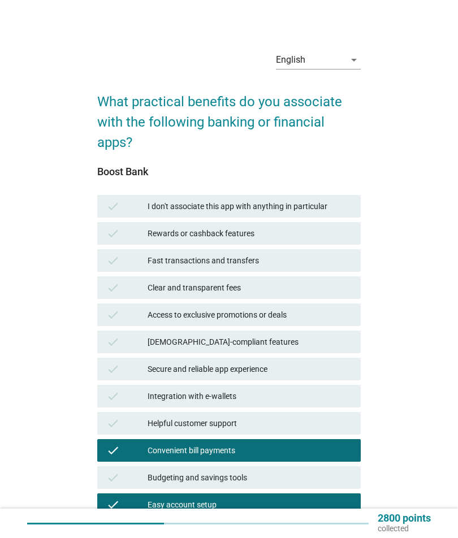
click at [342, 488] on div "check Budgeting and savings tools" at bounding box center [228, 477] width 263 height 23
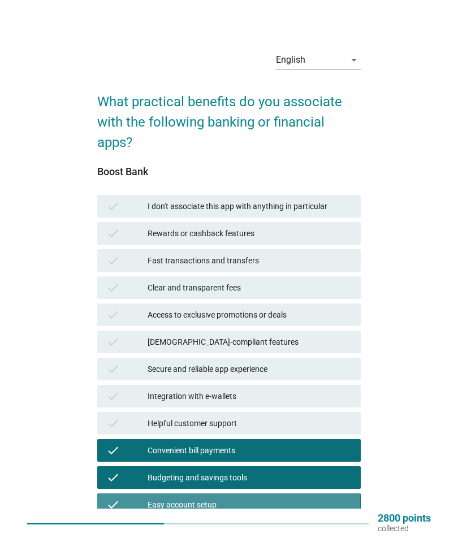
click at [319, 503] on div "Easy account setup" at bounding box center [249, 505] width 204 height 14
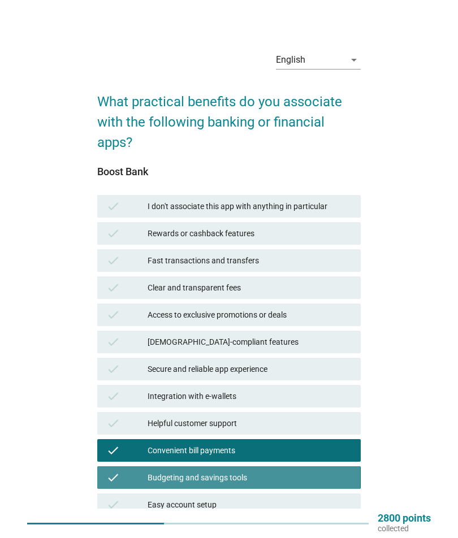
click at [335, 481] on div "Budgeting and savings tools" at bounding box center [249, 478] width 204 height 14
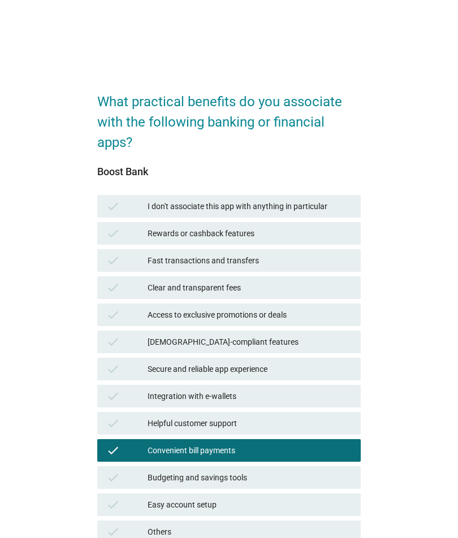
click at [349, 437] on div "Easy account setup" at bounding box center [249, 431] width 204 height 14
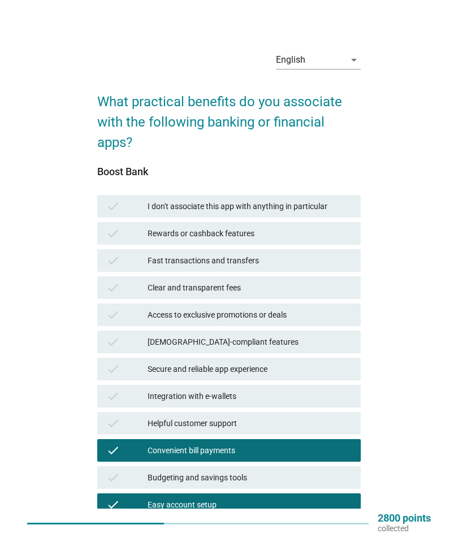
click at [350, 487] on div "check Budgeting and savings tools" at bounding box center [228, 477] width 263 height 23
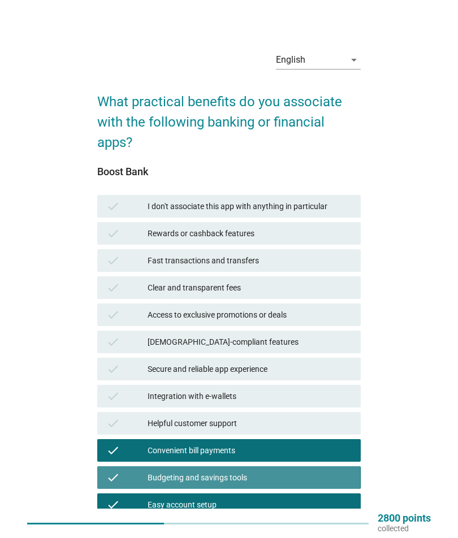
click at [360, 480] on div "check Budgeting and savings tools" at bounding box center [228, 477] width 263 height 23
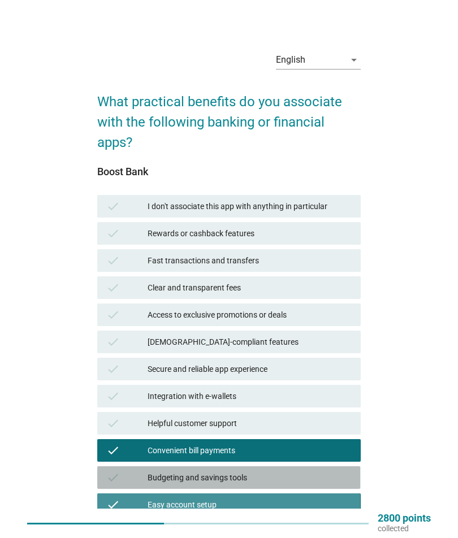
click at [345, 502] on div "Easy account setup" at bounding box center [249, 505] width 204 height 14
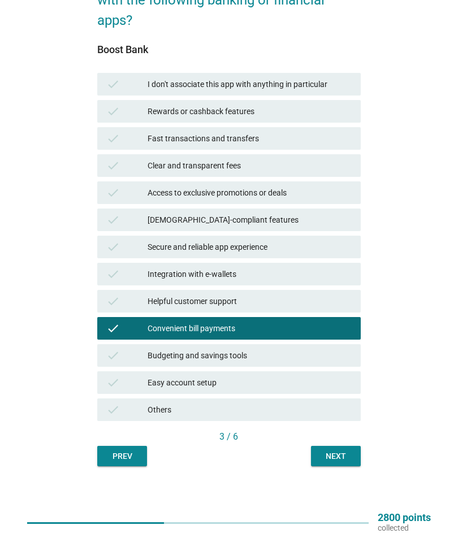
click at [346, 447] on button "Next" at bounding box center [336, 456] width 50 height 20
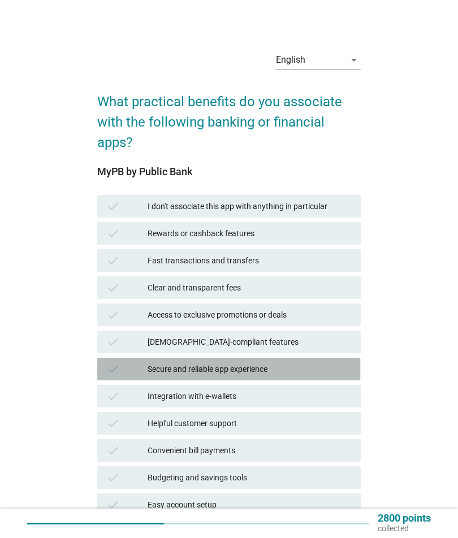
click at [335, 369] on div "Secure and reliable app experience" at bounding box center [249, 369] width 204 height 14
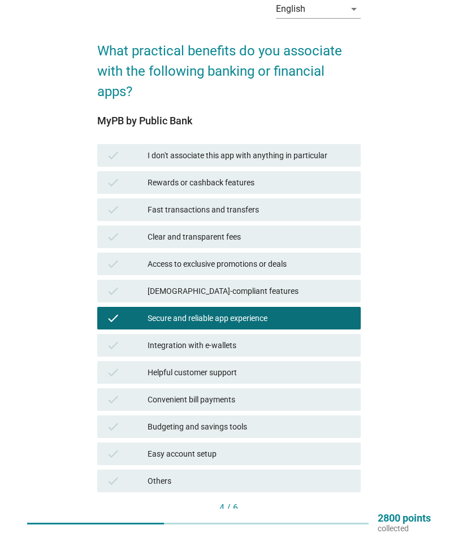
click at [335, 517] on button "Next" at bounding box center [336, 527] width 50 height 20
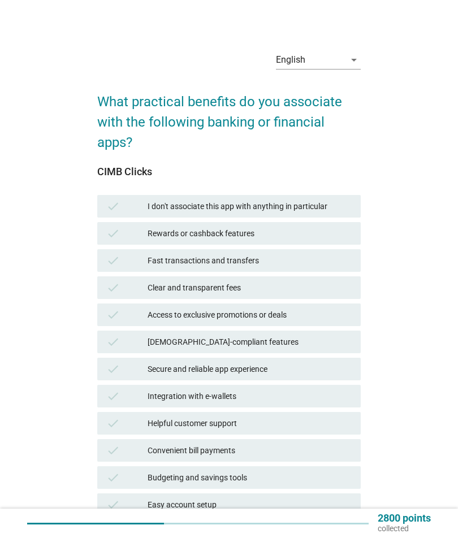
click at [319, 265] on div "Fast transactions and transfers" at bounding box center [249, 261] width 204 height 14
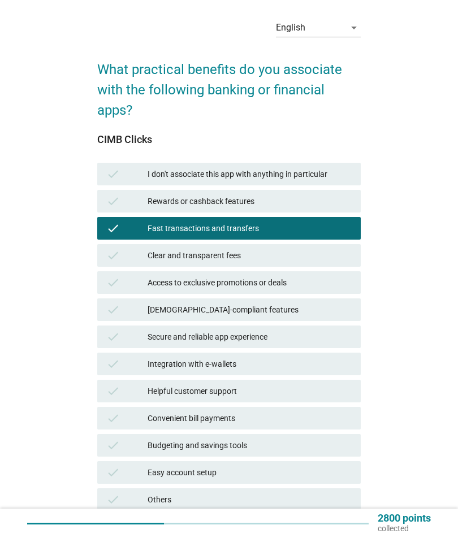
click at [345, 537] on div "Next" at bounding box center [336, 546] width 32 height 12
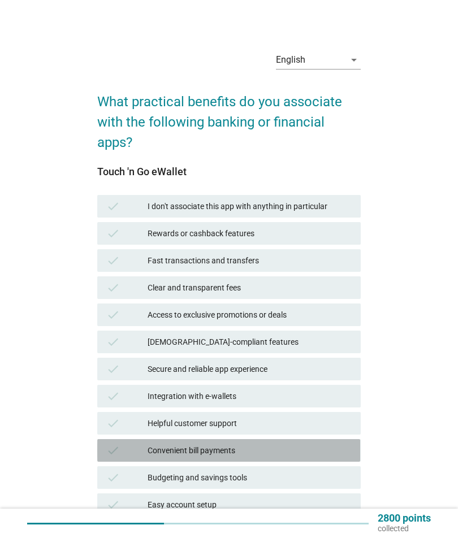
click at [298, 458] on div "check Convenient bill payments" at bounding box center [228, 450] width 263 height 23
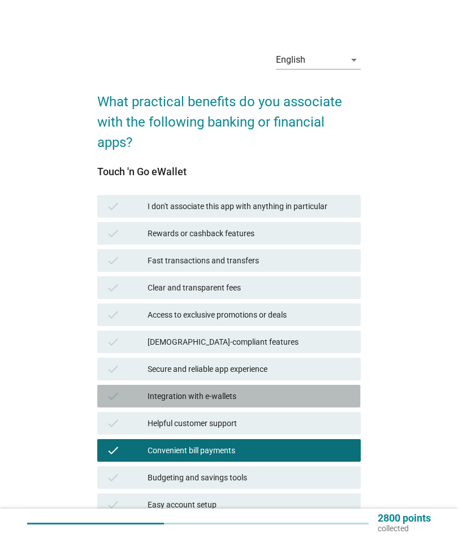
click at [289, 394] on div "Integration with e-wallets" at bounding box center [249, 396] width 204 height 14
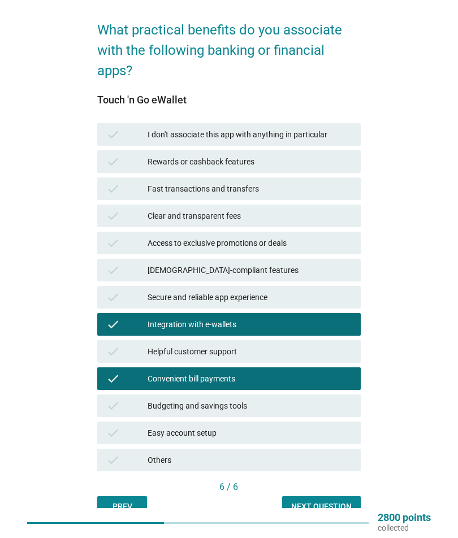
scroll to position [72, 0]
click at [330, 498] on button "Next question" at bounding box center [321, 506] width 79 height 20
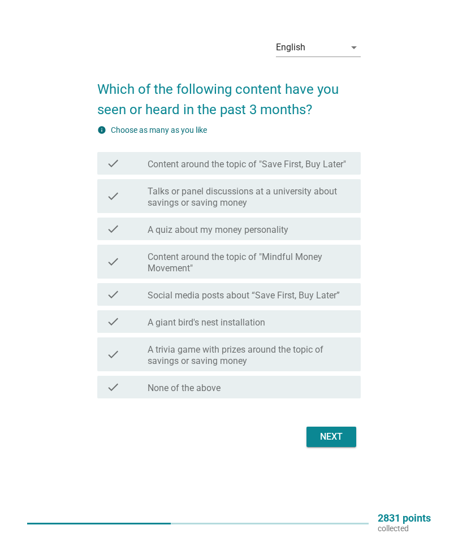
scroll to position [0, 0]
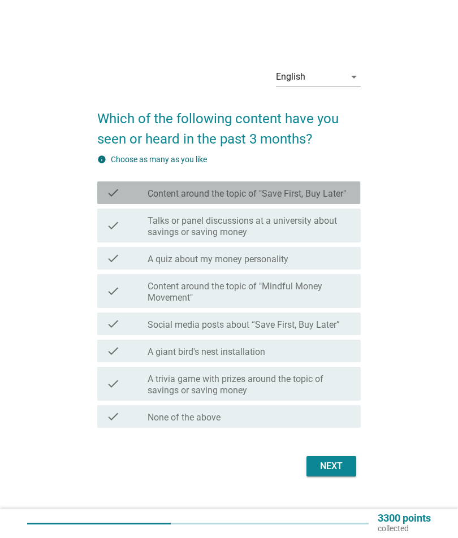
click at [346, 199] on label "Content around the topic of "Save First, Buy Later"" at bounding box center [246, 193] width 198 height 11
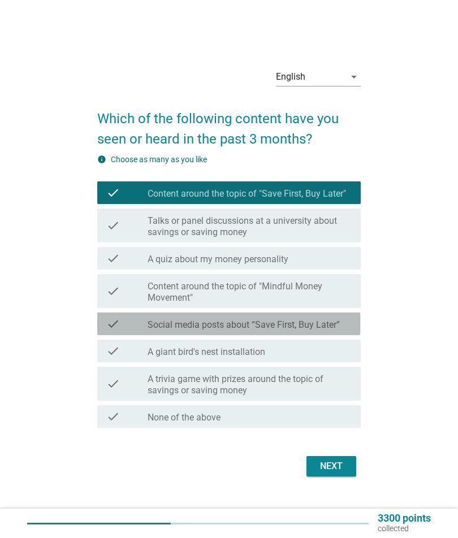
click at [336, 330] on label "Social media posts about “Save First, Buy Later”" at bounding box center [243, 324] width 192 height 11
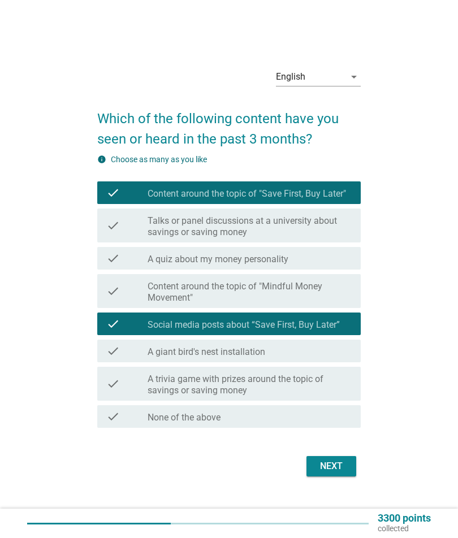
click at [325, 473] on div "Next" at bounding box center [331, 466] width 32 height 14
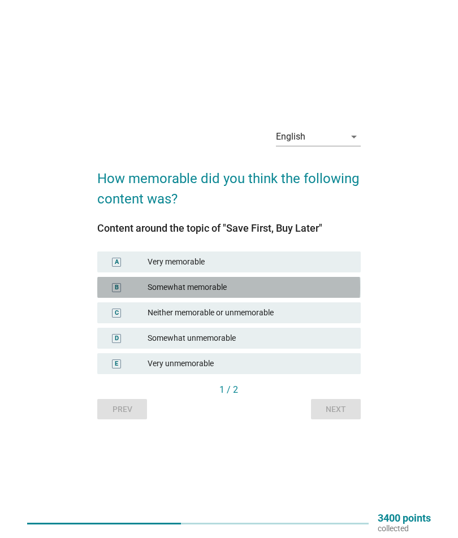
click at [332, 293] on div "Somewhat memorable" at bounding box center [249, 287] width 204 height 12
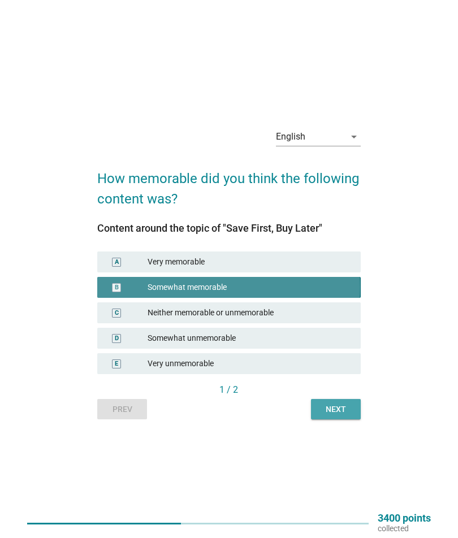
click at [340, 415] on div "Next" at bounding box center [336, 409] width 32 height 12
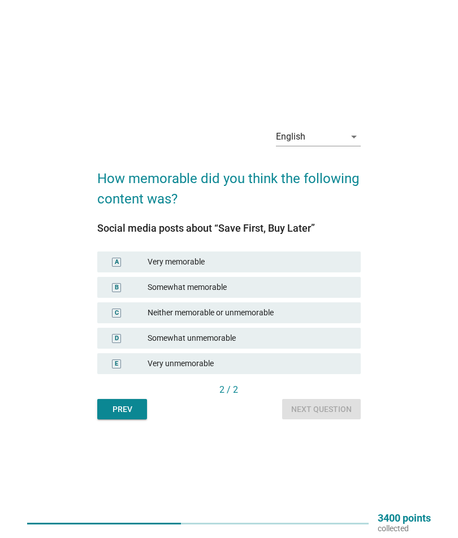
click at [336, 293] on div "Somewhat memorable" at bounding box center [249, 287] width 204 height 12
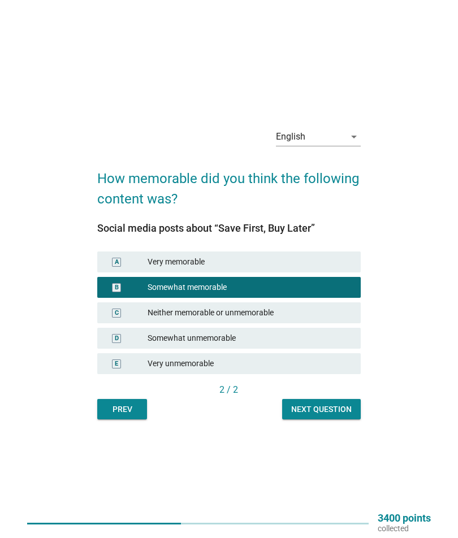
click at [335, 415] on div "Next question" at bounding box center [321, 409] width 60 height 12
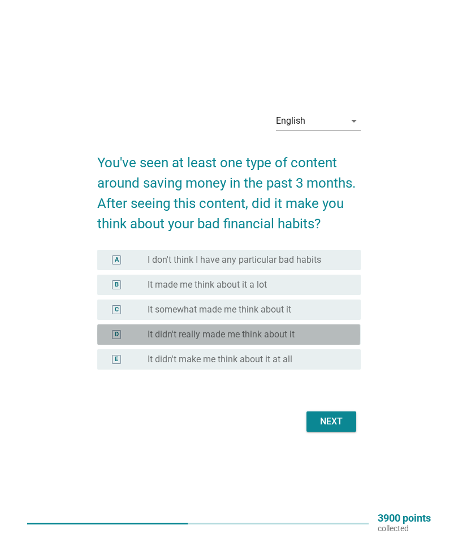
click at [329, 340] on div "radio_button_unchecked It didn't really made me think about it" at bounding box center [244, 334] width 195 height 11
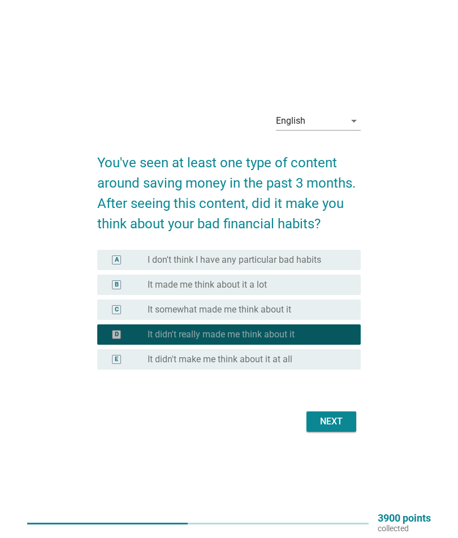
click at [338, 432] on button "Next" at bounding box center [331, 421] width 50 height 20
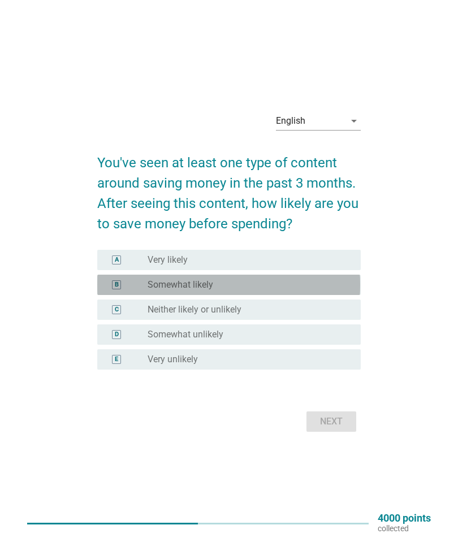
click at [341, 290] on div "radio_button_unchecked Somewhat likely" at bounding box center [244, 284] width 195 height 11
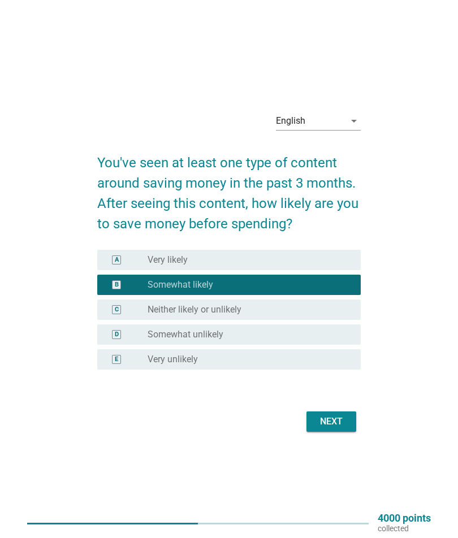
click at [338, 428] on div "Next" at bounding box center [331, 422] width 32 height 14
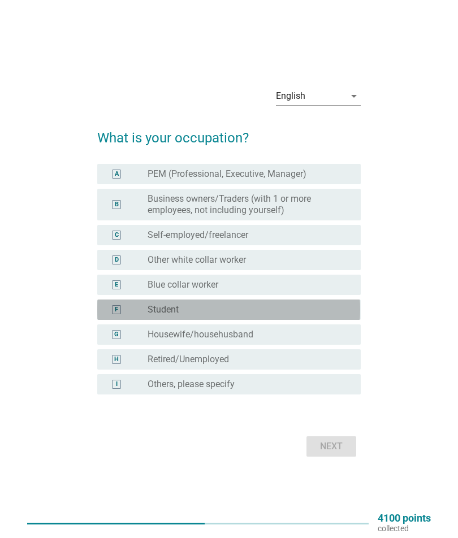
click at [332, 320] on div "F radio_button_unchecked Student" at bounding box center [228, 309] width 263 height 20
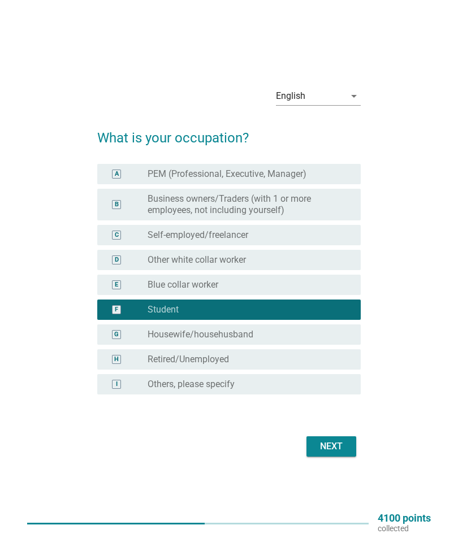
click at [333, 453] on div "Next" at bounding box center [331, 446] width 32 height 14
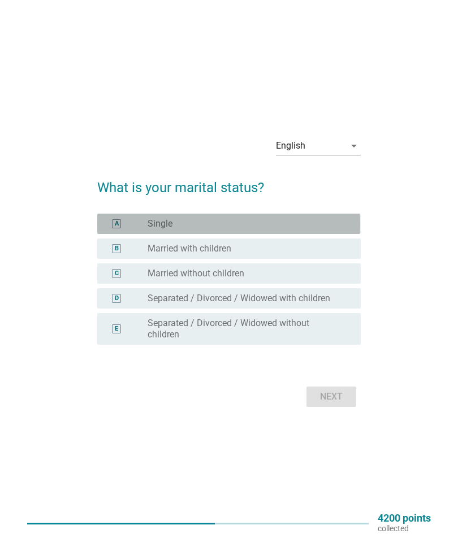
click at [346, 229] on div "radio_button_unchecked Single" at bounding box center [249, 223] width 204 height 11
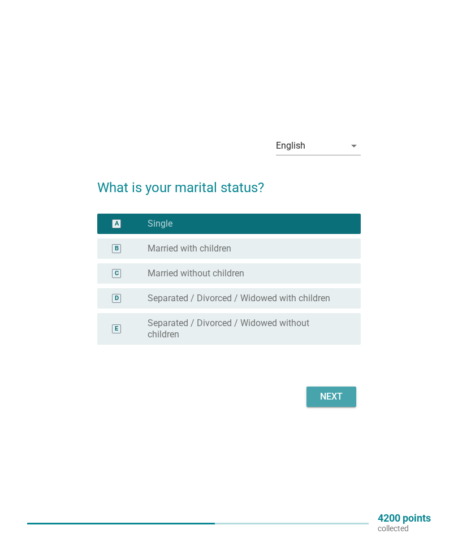
click at [338, 403] on div "Next" at bounding box center [331, 397] width 32 height 14
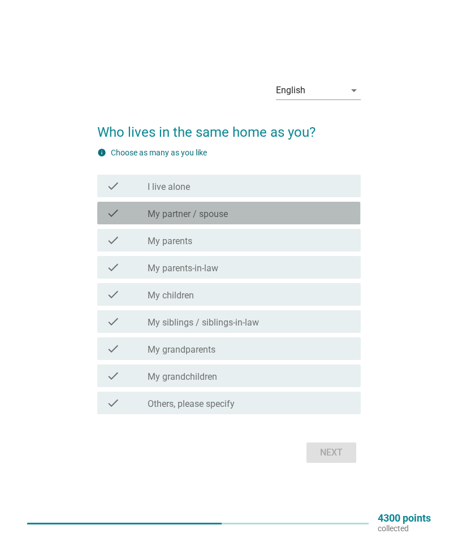
click at [342, 220] on div "check_box_outline_blank My partner / spouse" at bounding box center [249, 213] width 204 height 14
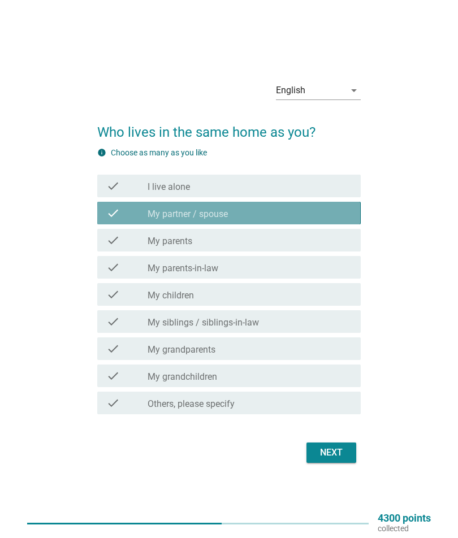
click at [342, 224] on div "check check_box_outline_blank My partner / spouse" at bounding box center [228, 213] width 263 height 23
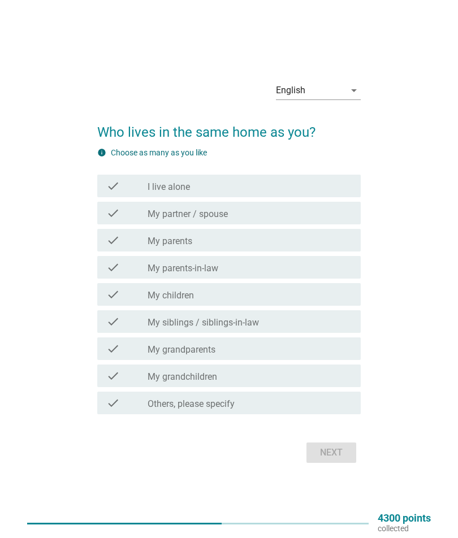
click at [337, 247] on div "check_box_outline_blank My parents" at bounding box center [249, 240] width 204 height 14
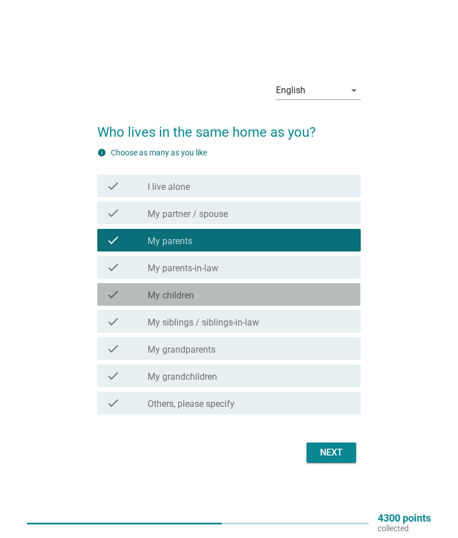
click at [326, 301] on div "check_box_outline_blank My children" at bounding box center [249, 295] width 204 height 14
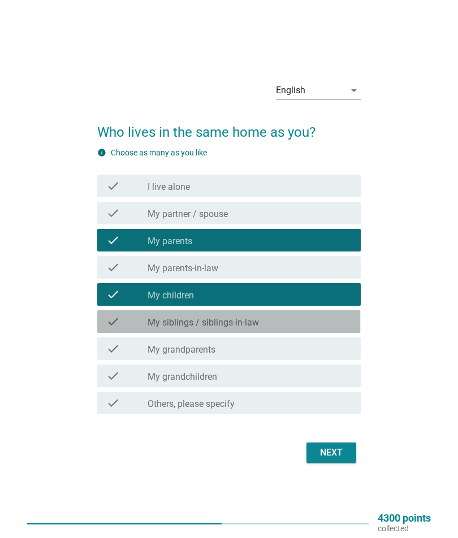
click at [330, 328] on div "check_box_outline_blank My siblings / siblings-in-law" at bounding box center [249, 322] width 204 height 14
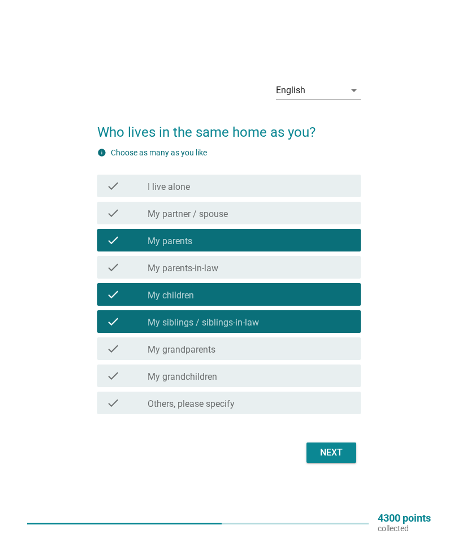
click at [329, 459] on div "Next" at bounding box center [331, 453] width 32 height 14
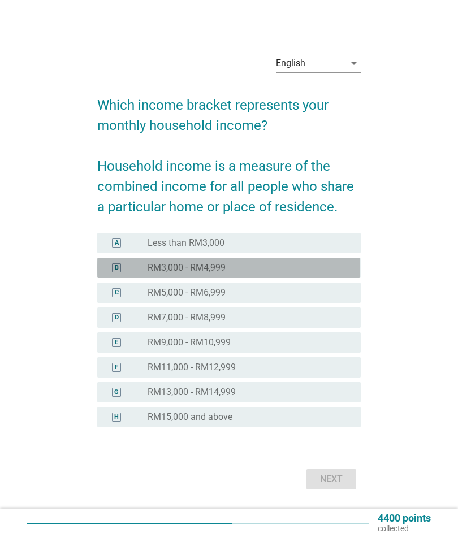
click at [316, 273] on div "radio_button_unchecked RM3,000 - RM4,999" at bounding box center [244, 267] width 195 height 11
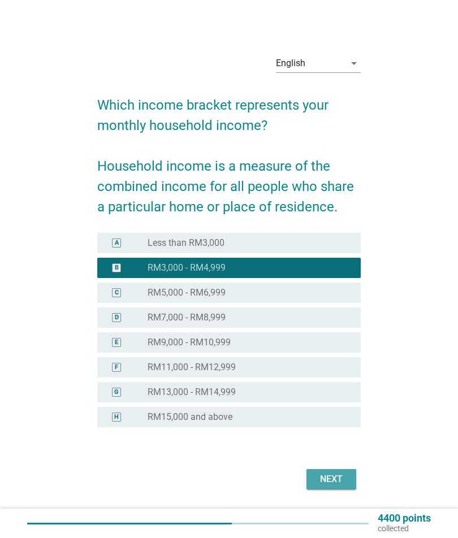
click at [331, 489] on button "Next" at bounding box center [331, 479] width 50 height 20
